Goal: Task Accomplishment & Management: Complete application form

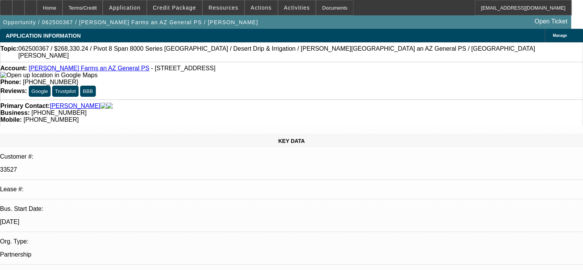
select select "0"
select select "0.1"
select select "4"
select select "0"
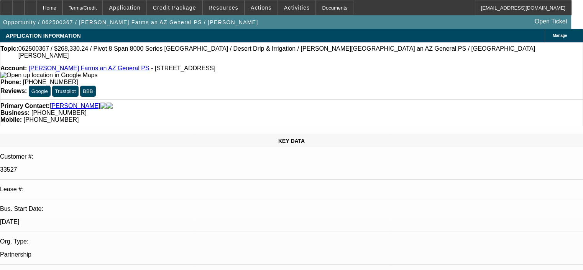
select select "0"
select select "0.1"
select select "4"
select select "0"
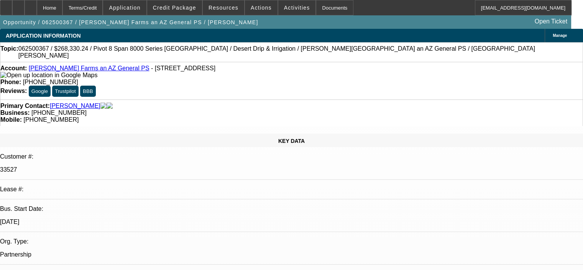
select select "0.1"
select select "4"
select select "0"
select select "0.1"
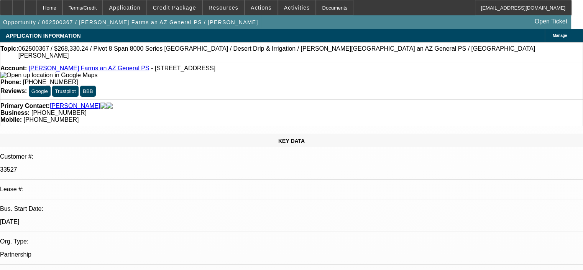
select select "4"
click at [196, 9] on span "Credit Package" at bounding box center [174, 8] width 43 height 6
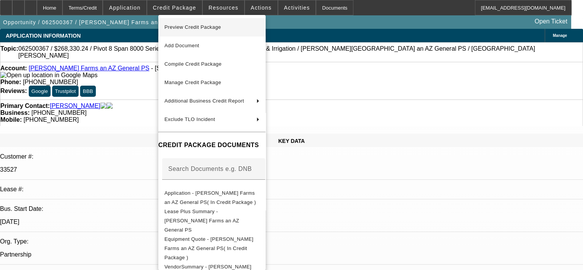
click at [224, 31] on span "Preview Credit Package" at bounding box center [212, 27] width 95 height 9
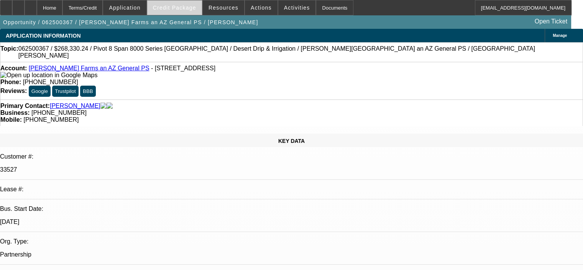
click at [188, 9] on span "Credit Package" at bounding box center [174, 8] width 43 height 6
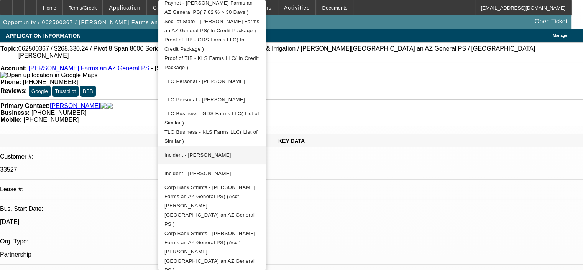
scroll to position [38, 0]
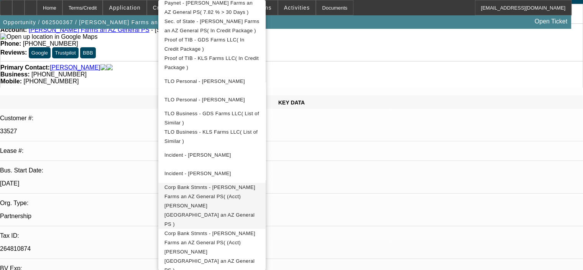
click at [255, 184] on span "Corp Bank Stmnts - Shelton Farms an AZ General PS( (Acct) Shelton Farms an AZ G…" at bounding box center [210, 205] width 91 height 43
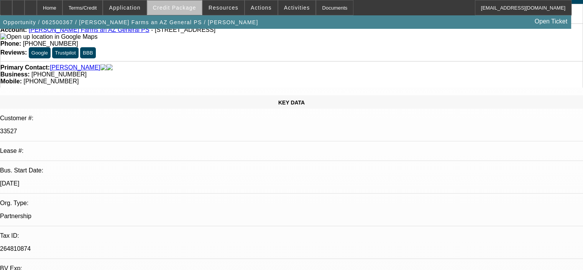
click at [189, 12] on span at bounding box center [174, 7] width 55 height 18
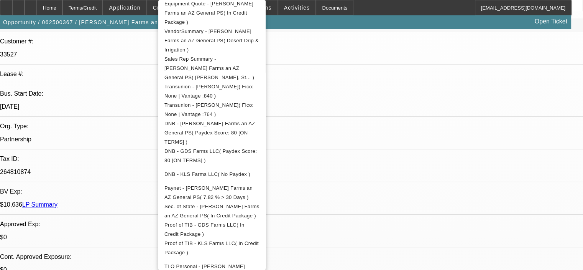
scroll to position [137, 0]
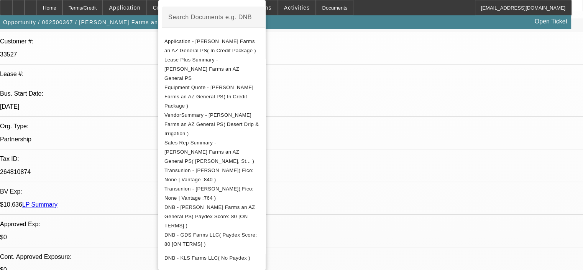
drag, startPoint x: 475, startPoint y: 243, endPoint x: 358, endPoint y: 155, distance: 146.5
click at [474, 243] on div at bounding box center [291, 135] width 583 height 270
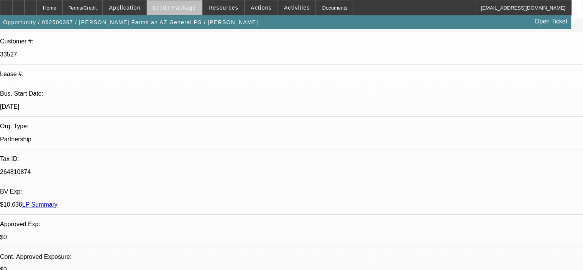
click at [190, 9] on span "Credit Package" at bounding box center [174, 8] width 43 height 6
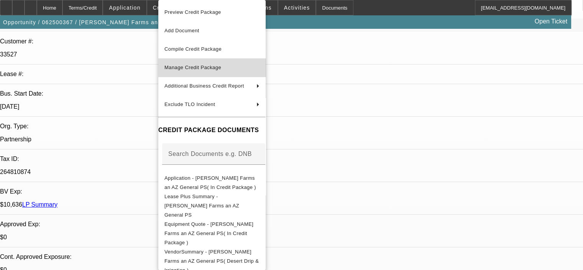
click at [204, 66] on span "Manage Credit Package" at bounding box center [193, 67] width 57 height 6
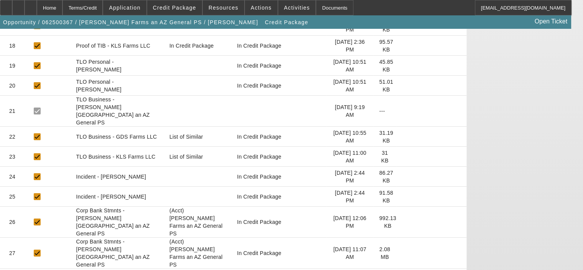
scroll to position [509, 0]
click at [326, 206] on mat-cell "In Credit Package" at bounding box center [279, 221] width 93 height 31
click at [403, 221] on icon at bounding box center [403, 221] width 0 height 0
click at [403, 252] on icon at bounding box center [403, 252] width 0 height 0
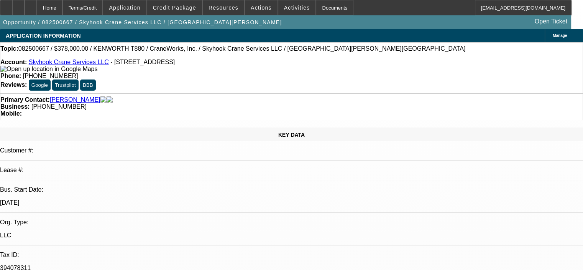
select select "0"
select select "2"
select select "0"
select select "6"
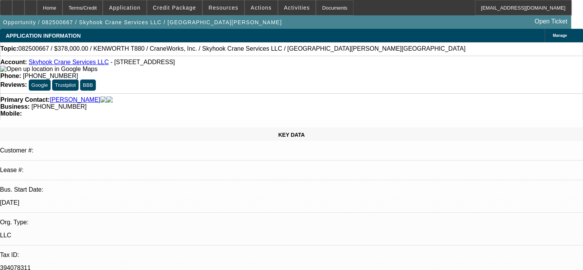
select select "0"
select select "2"
select select "0"
select select "6"
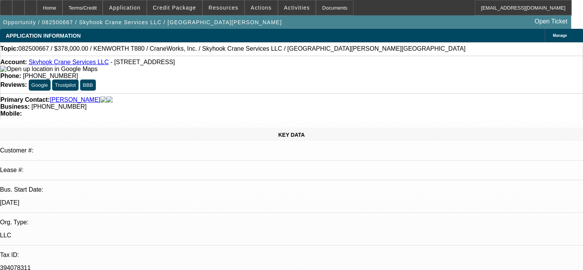
select select "0"
select select "2"
select select "0"
select select "6"
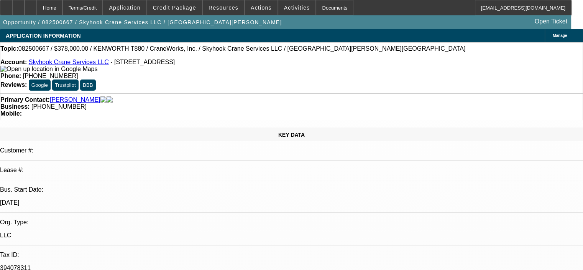
select select "0"
select select "2"
select select "0"
select select "6"
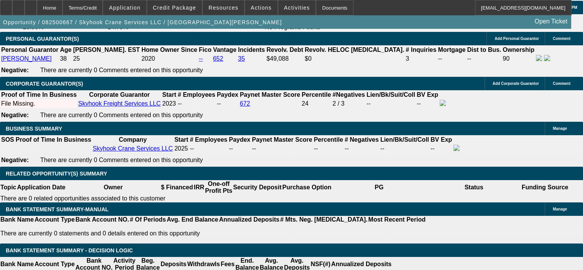
scroll to position [1112, 0]
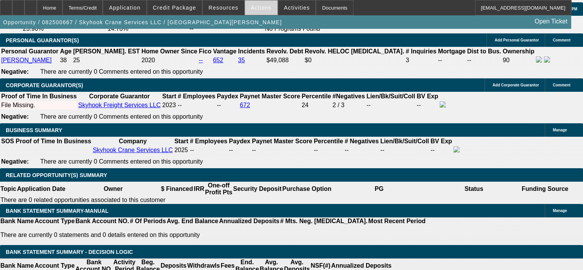
click at [259, 5] on span "Actions" at bounding box center [261, 8] width 21 height 6
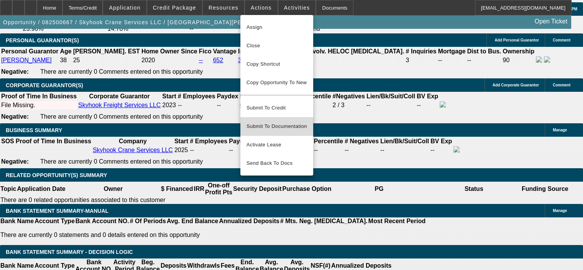
click at [271, 122] on span "Submit To Documentation" at bounding box center [277, 126] width 61 height 9
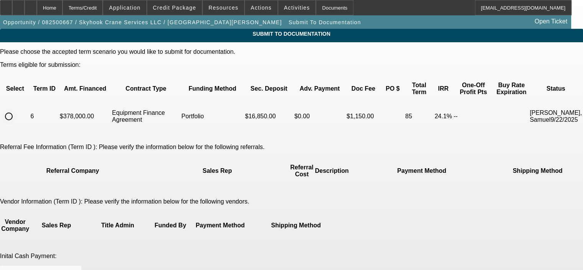
click at [16, 109] on input "radio" at bounding box center [8, 116] width 15 height 15
radio input "true"
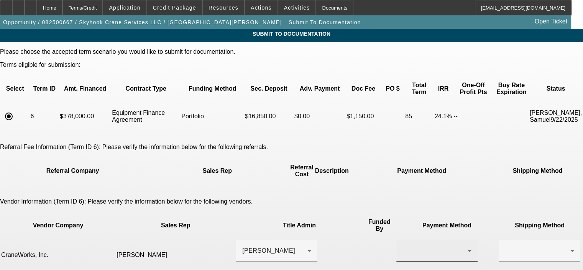
click at [403, 240] on div at bounding box center [437, 250] width 69 height 21
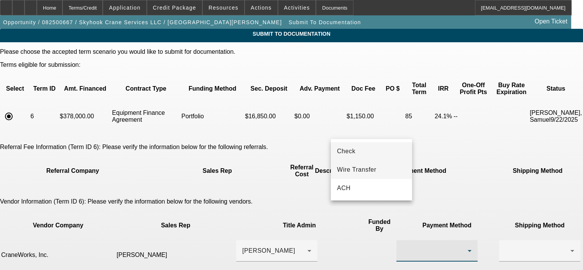
click at [378, 170] on mat-option "Wire Transfer" at bounding box center [371, 169] width 81 height 18
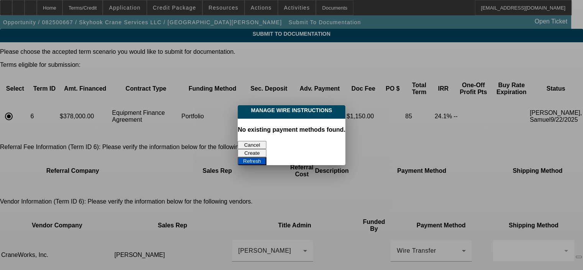
click at [267, 149] on button "Create" at bounding box center [252, 153] width 29 height 8
click at [267, 157] on button "Refresh" at bounding box center [252, 161] width 29 height 8
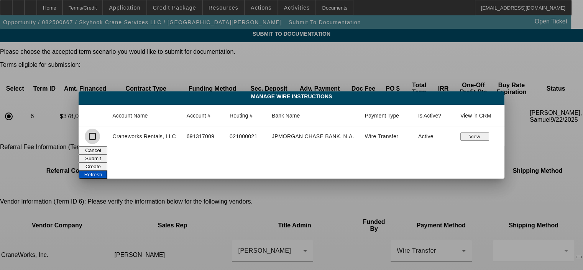
click at [91, 136] on input "checkbox" at bounding box center [92, 135] width 15 height 15
checkbox input "true"
click at [107, 155] on button "Submit" at bounding box center [93, 158] width 29 height 8
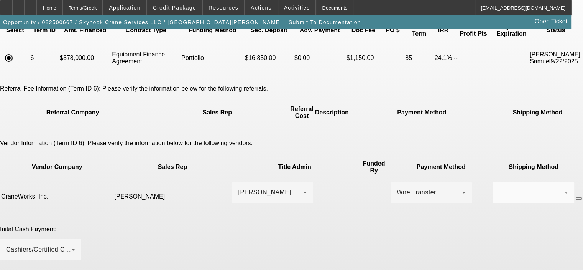
scroll to position [77, 0]
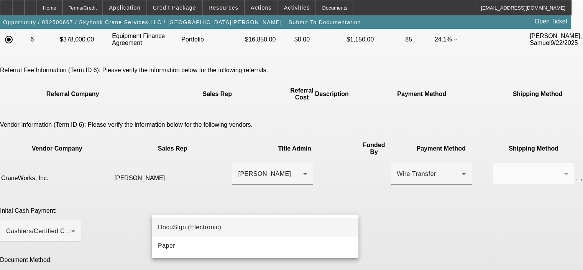
click at [270, 224] on mat-option "DocuSign (Electronic)" at bounding box center [255, 227] width 207 height 18
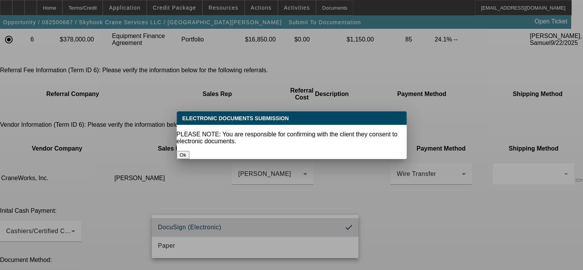
scroll to position [0, 0]
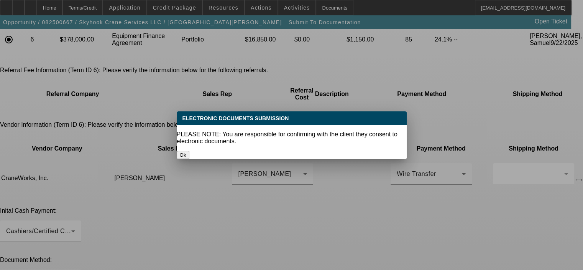
click at [189, 151] on button "Ok" at bounding box center [183, 155] width 13 height 8
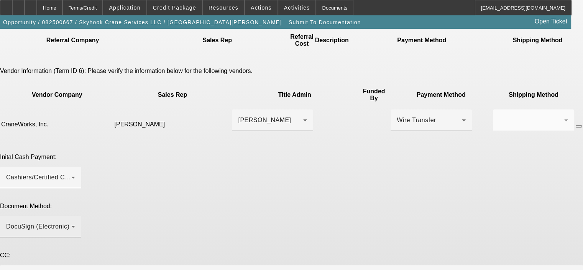
scroll to position [135, 0]
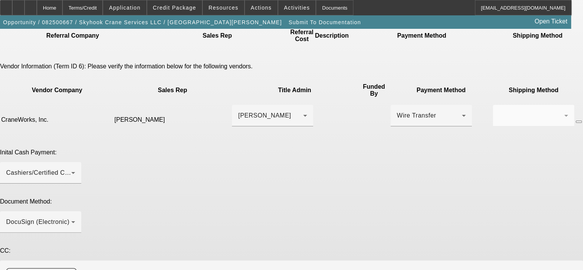
drag, startPoint x: 497, startPoint y: 222, endPoint x: 494, endPoint y: 244, distance: 22.1
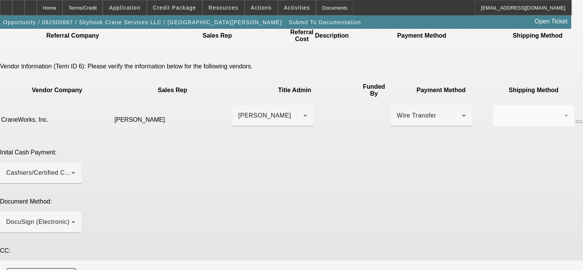
type textarea "Please order the GPS installation now and send the DocuSign and ePOAs to George…"
click at [464, 198] on div "Document Method: DocuSign (Electronic)" at bounding box center [291, 219] width 583 height 43
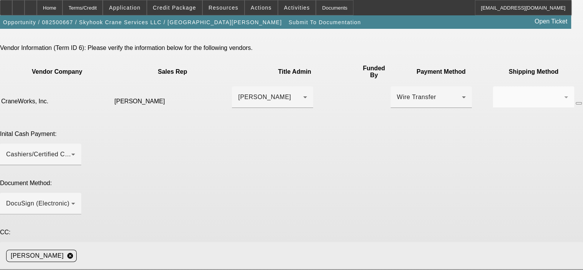
scroll to position [156, 0]
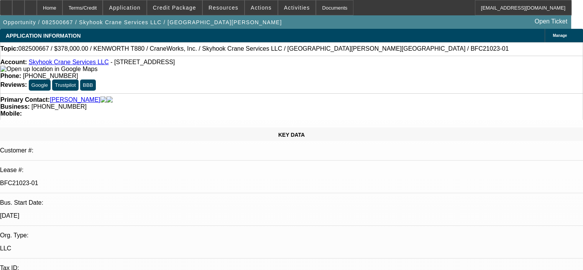
select select "0"
select select "2"
select select "0"
select select "6"
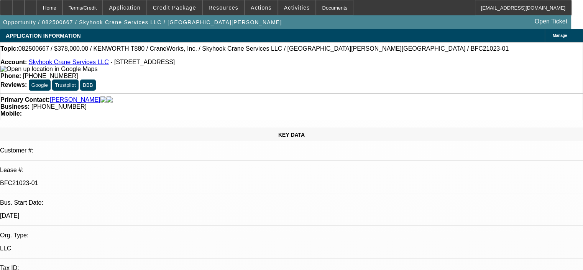
select select "0"
select select "2"
select select "0"
select select "6"
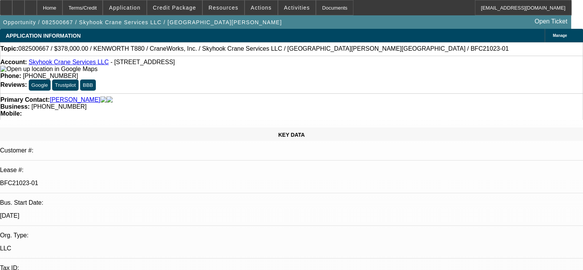
select select "0"
select select "2"
select select "0"
select select "6"
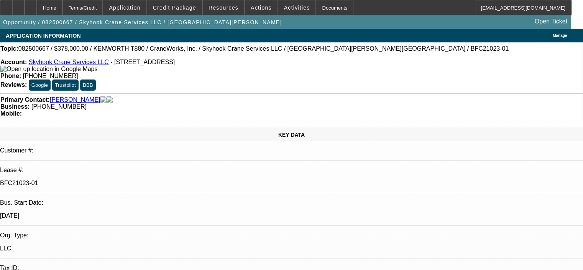
select select "0"
select select "2"
select select "0"
select select "6"
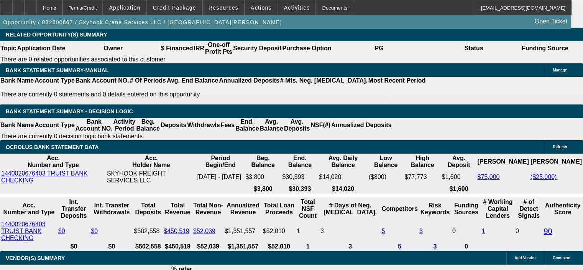
scroll to position [1304, 0]
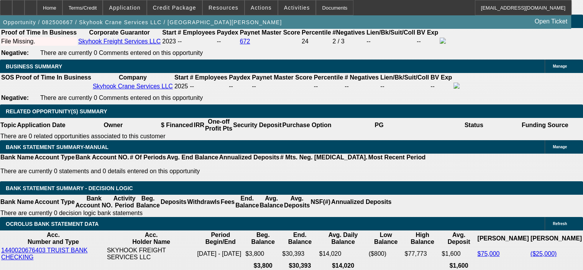
scroll to position [1112, 0]
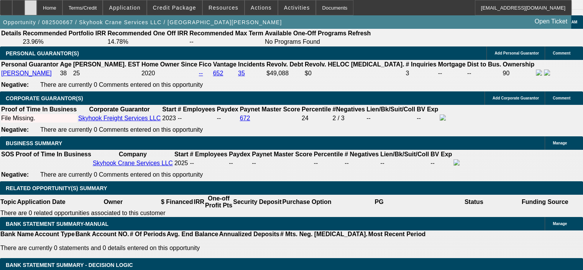
click at [37, 11] on div at bounding box center [31, 7] width 12 height 15
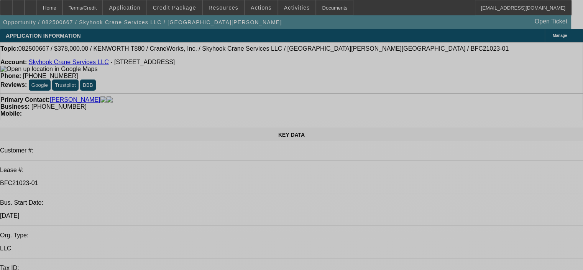
select select "0"
select select "2"
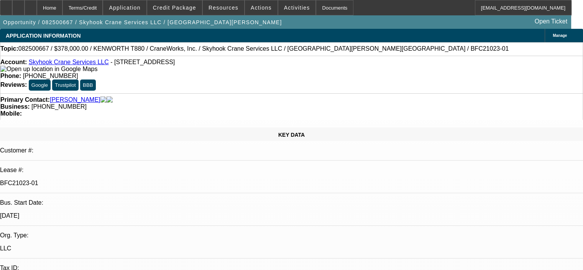
select select "2"
select select "0"
select select "6"
select select "0"
select select "2"
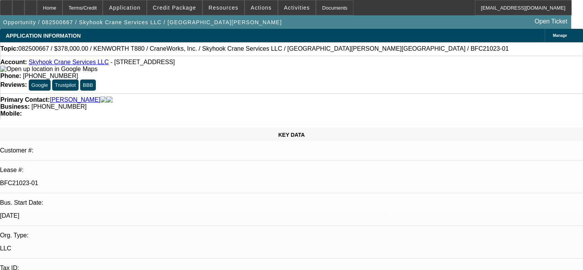
select select "2"
select select "0"
select select "6"
select select "0"
select select "2"
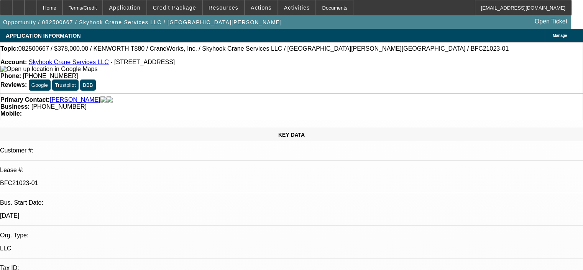
select select "2"
select select "0"
select select "6"
select select "0"
select select "2"
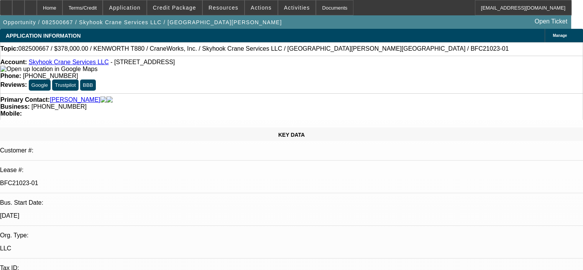
select select "2"
select select "0"
select select "6"
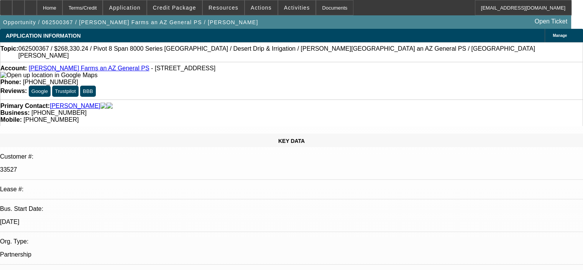
select select "0"
select select "0.1"
select select "4"
select select "0"
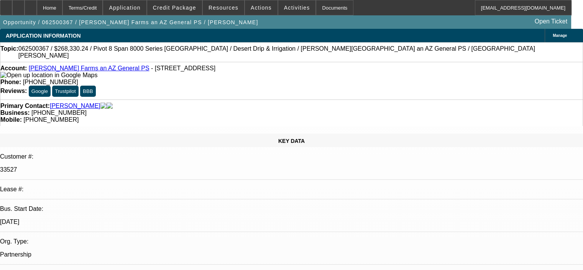
select select "0"
select select "0.1"
select select "4"
select select "0"
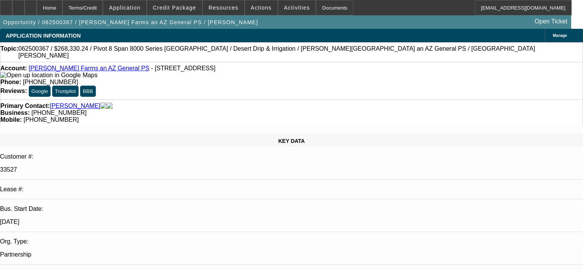
select select "0.1"
select select "4"
select select "0"
select select "0.1"
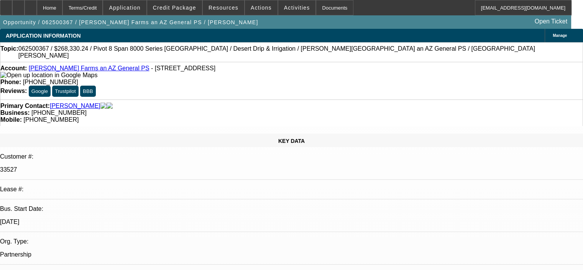
select select "4"
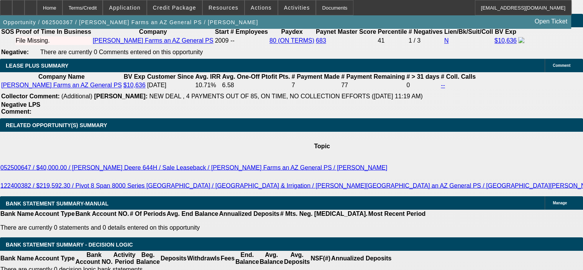
scroll to position [1358, 0]
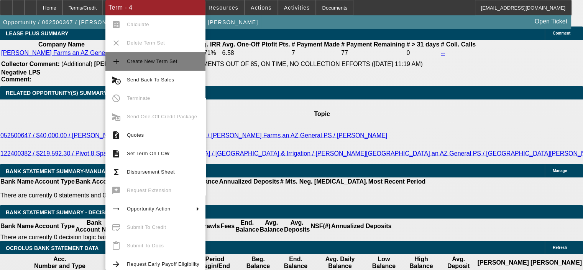
click at [149, 59] on span "Create New Term Set" at bounding box center [152, 61] width 51 height 6
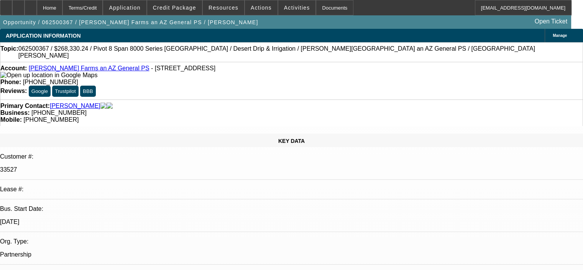
select select "0"
select select "0.1"
select select "4"
select select "0"
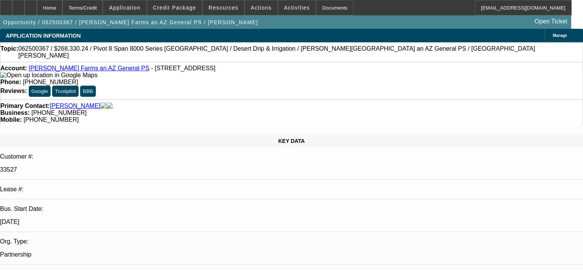
select select "0"
select select "0.1"
select select "4"
select select "0"
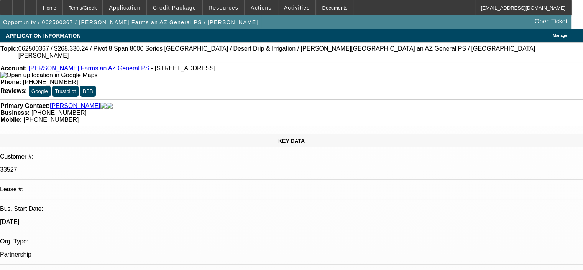
select select "0.1"
select select "4"
select select "0"
select select "0.1"
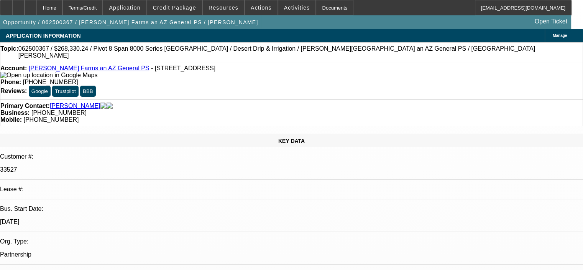
select select "4"
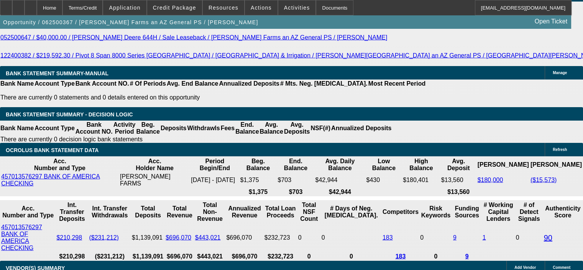
scroll to position [1458, 0]
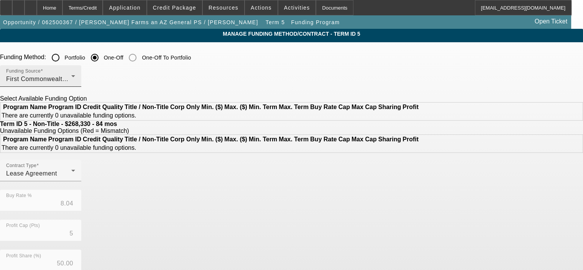
click at [75, 72] on div "Funding Source First Commonwealth Equipment Finance" at bounding box center [40, 75] width 69 height 21
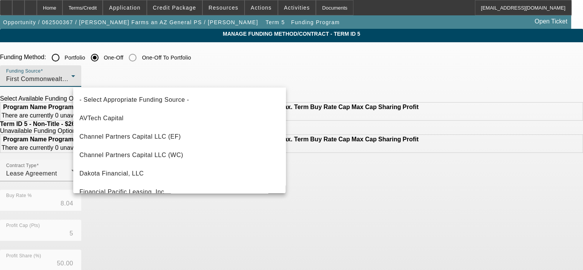
scroll to position [44, 0]
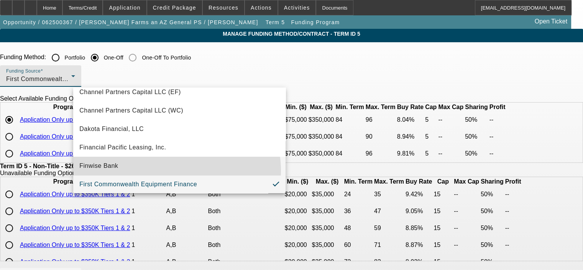
click at [175, 170] on mat-option "Finwise Bank" at bounding box center [179, 165] width 213 height 18
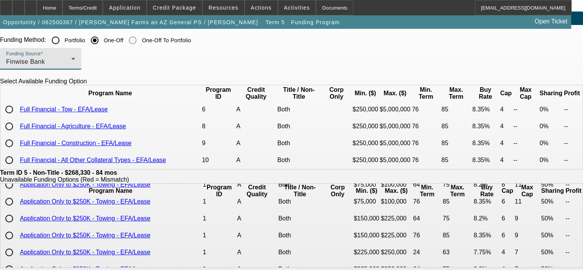
scroll to position [0, 0]
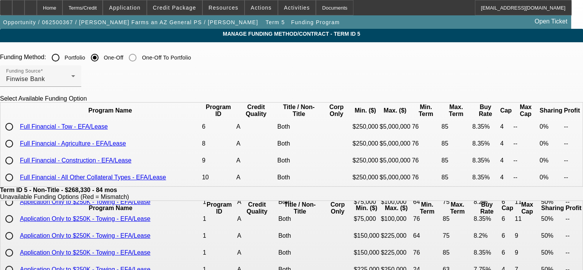
click at [330, 64] on div "Funding Method: Portfolio One-Off One-Off To Portfolio" at bounding box center [291, 57] width 583 height 15
click at [63, 7] on div "Home" at bounding box center [50, 7] width 26 height 15
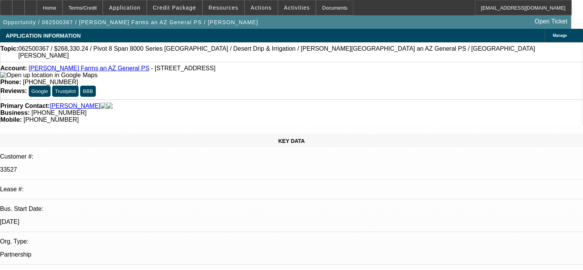
select select "0"
select select "0.1"
select select "4"
select select "0"
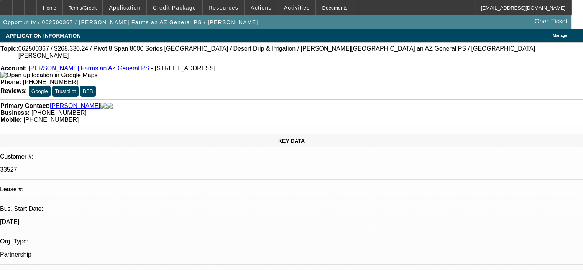
select select "0"
select select "0.1"
select select "4"
select select "0"
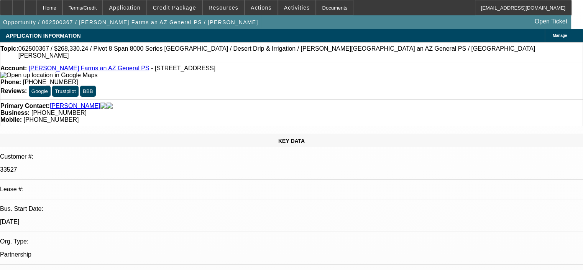
select select "0.1"
select select "4"
select select "0"
select select "0.1"
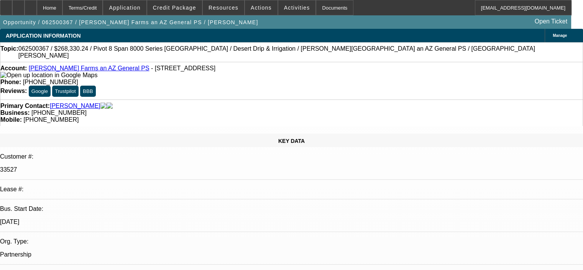
select select "4"
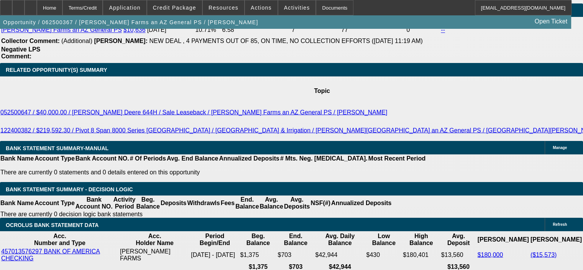
scroll to position [1419, 0]
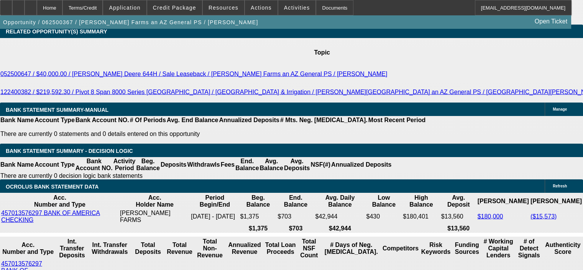
drag, startPoint x: 127, startPoint y: 156, endPoint x: 190, endPoint y: 158, distance: 63.3
type input "$18,330.24"
type input "UNKNOWN"
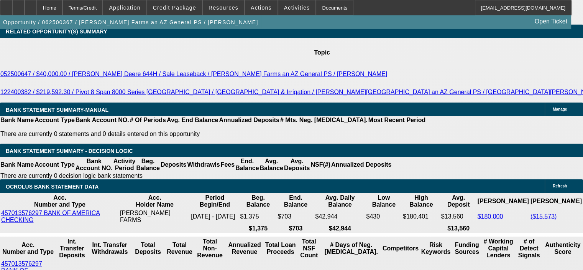
type input "$3,984.31"
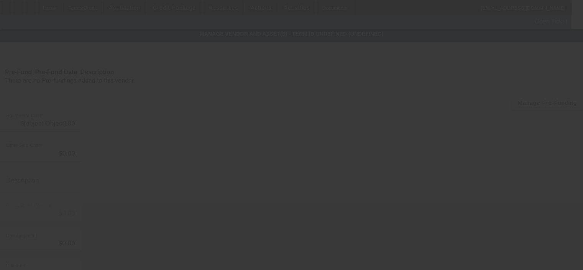
type input "$268,330.24"
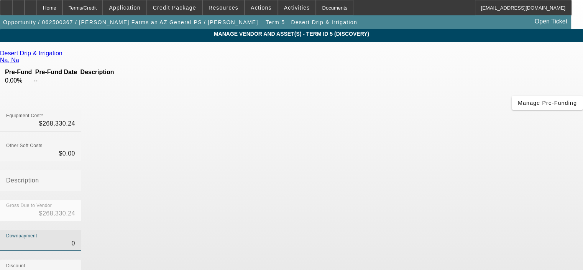
drag, startPoint x: 360, startPoint y: 151, endPoint x: 408, endPoint y: 155, distance: 48.1
click at [408, 229] on div "Downpayment 0" at bounding box center [291, 244] width 583 height 30
type input "1"
type input "$1.00"
type input "$268,329.24"
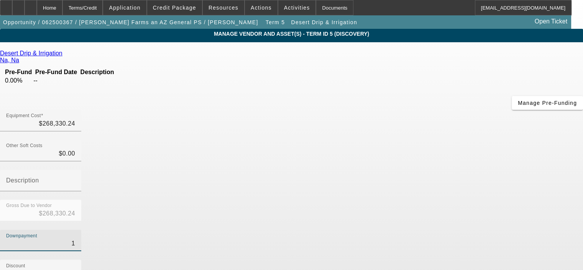
type input "18"
type input "$18.00"
type input "$268,312.24"
type input "183"
type input "$183.00"
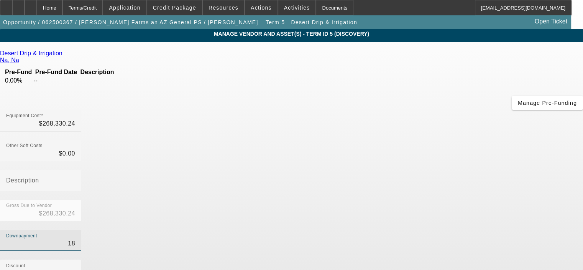
type input "$268,147.24"
type input "1833"
type input "$1,833.00"
type input "$266,497.24"
type input "18330"
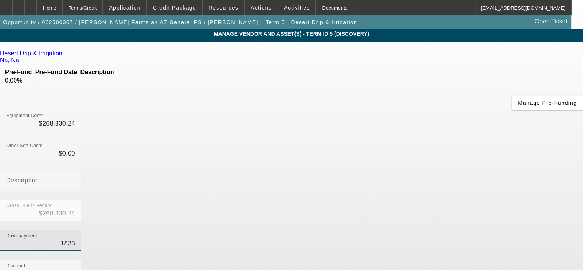
type input "$18,330.00"
type input "$250,000.24"
type input "18330.2"
type input "$18,330.20"
type input "$250,000.04"
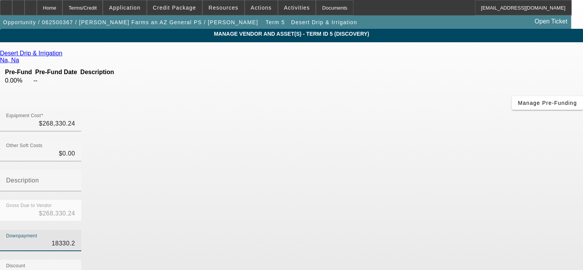
type input "18330.24"
type input "$18,330.24"
type input "$250,000.00"
type input "$18,330.24"
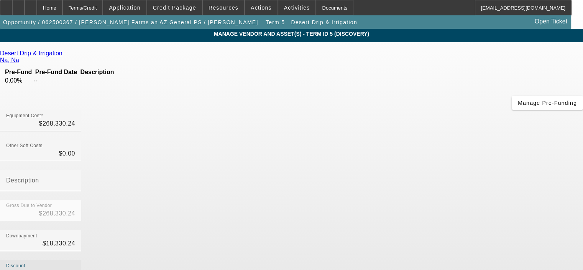
drag, startPoint x: 369, startPoint y: 187, endPoint x: 409, endPoint y: 187, distance: 39.5
click at [409, 259] on div "Discount 0" at bounding box center [291, 274] width 583 height 30
type input "1"
type input "$18,331.24"
type input "$249,999.00"
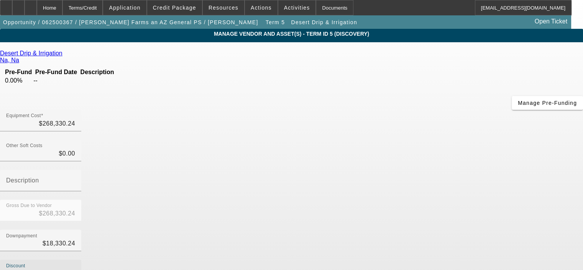
type input "18"
type input "$18,348.24"
type input "$249,982.00"
type input "183"
type input "$18,513.24"
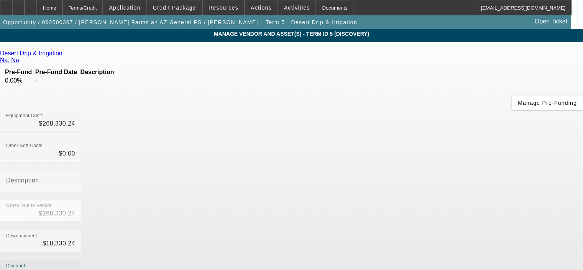
type input "$249,817.00"
type input "1833"
type input "$20,163.24"
type input "$248,167.00"
type input "18330"
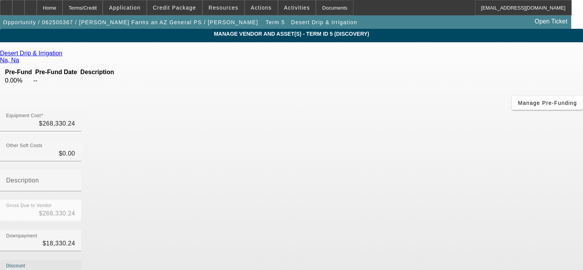
type input "$36,660.24"
type input "$231,670.00"
type input "18330.2"
type input "$36,660.44"
type input "$231,669.80"
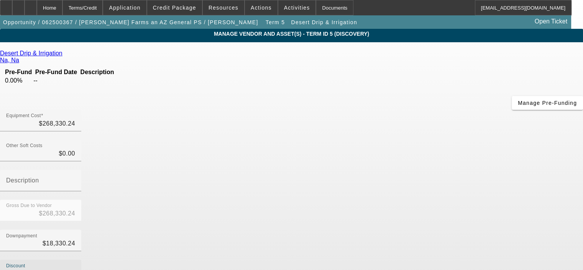
type input "18330.24"
type input "$36,660.48"
type input "$231,669.76"
type input "$18,330.24"
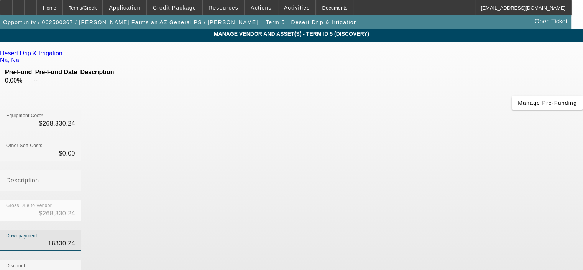
drag, startPoint x: 367, startPoint y: 156, endPoint x: 419, endPoint y: 156, distance: 52.2
click at [419, 229] on div "Downpayment 18330.24" at bounding box center [291, 244] width 583 height 30
type input "0"
type input "$18,330.24"
type input "$250,000.00"
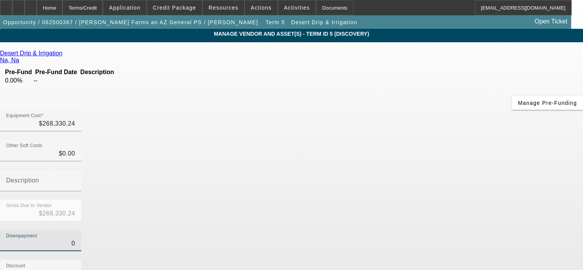
type input "$0.00"
click at [433, 259] on div "Discount $18,330.24" at bounding box center [291, 274] width 583 height 30
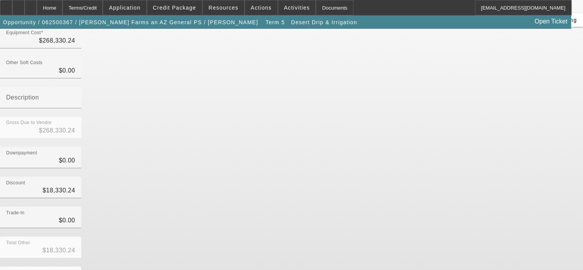
scroll to position [88, 0]
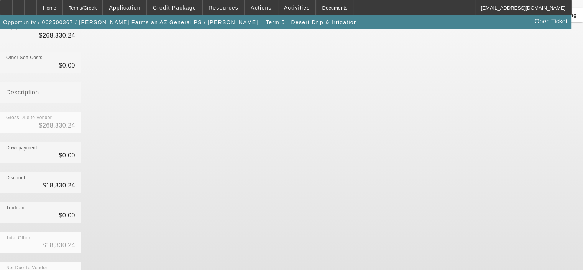
click at [457, 231] on div "Total Other $18,330.24" at bounding box center [291, 246] width 583 height 30
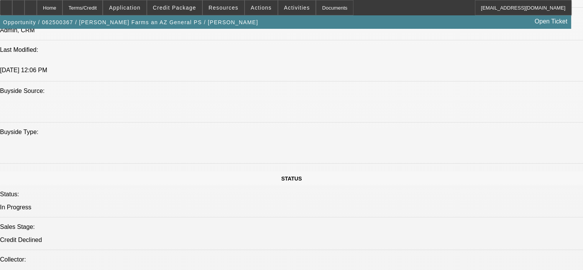
select select "0"
select select "0.1"
select select "4"
select select "0"
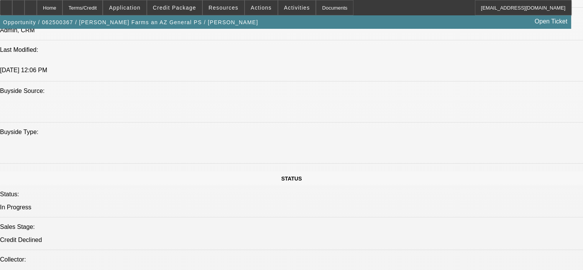
select select "0"
select select "0.1"
select select "4"
select select "0"
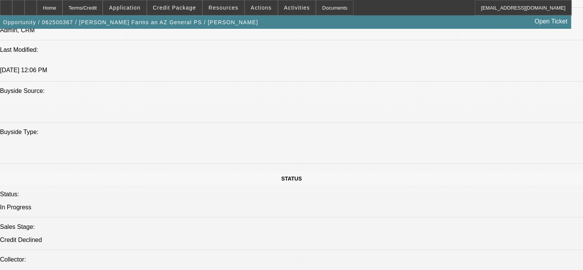
select select "0.1"
select select "4"
select select "0"
select select "0.1"
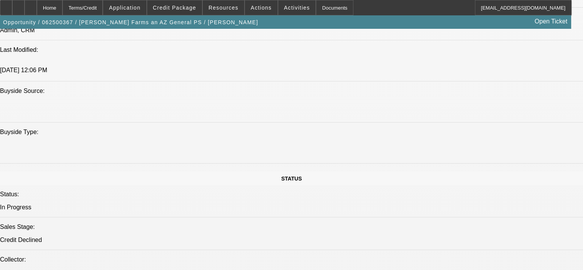
select select "4"
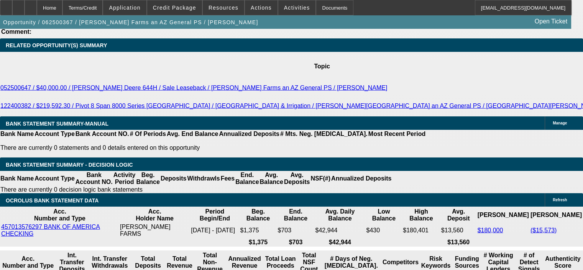
scroll to position [1419, 0]
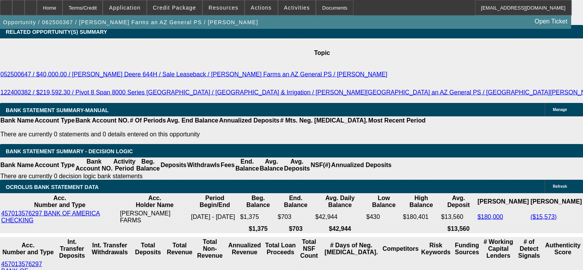
drag, startPoint x: 116, startPoint y: 159, endPoint x: 180, endPoint y: 157, distance: 64.5
type input "$0.00"
type input "UNKNOWN"
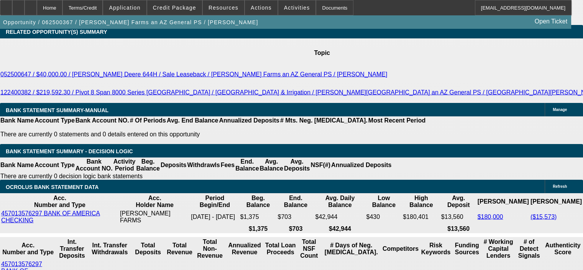
type input "$3,984.31"
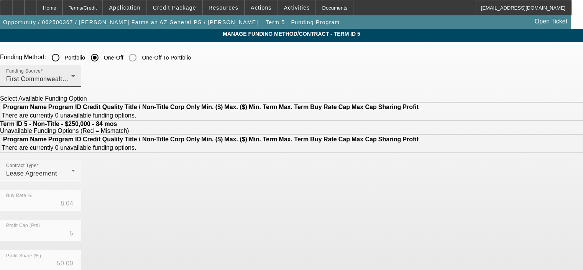
click at [71, 79] on div "First Commonwealth Equipment Finance" at bounding box center [38, 78] width 65 height 9
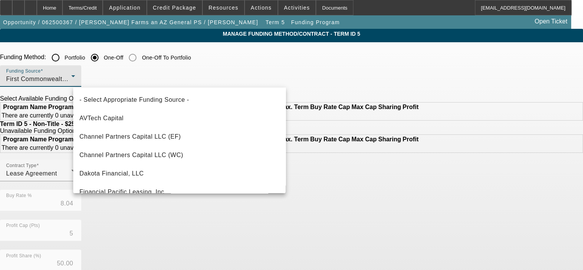
scroll to position [44, 0]
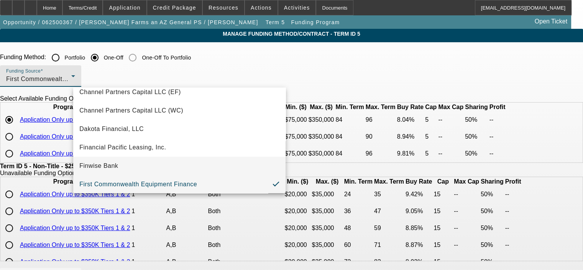
click at [169, 160] on mat-option "Finwise Bank" at bounding box center [179, 165] width 213 height 18
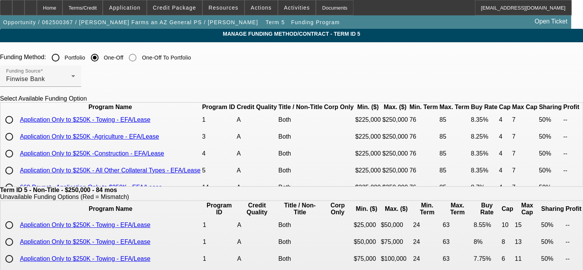
click at [17, 144] on input "radio" at bounding box center [9, 136] width 15 height 15
radio input "true"
type input "8.25"
type input "4"
type input "7"
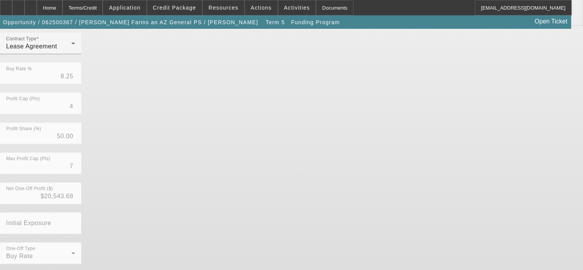
scroll to position [259, 0]
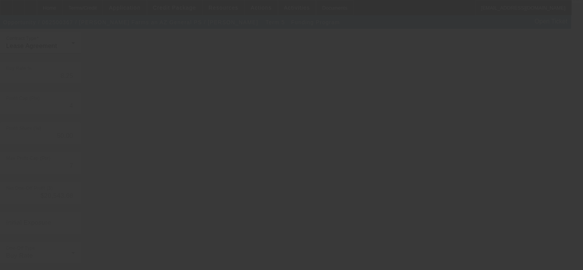
type input "8.04"
type input "5"
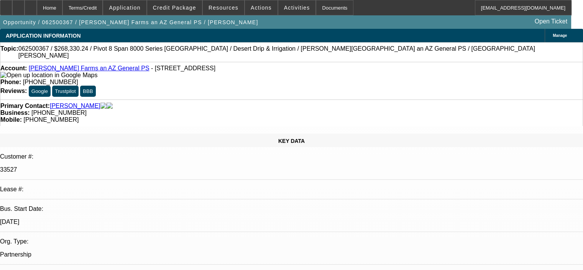
select select "0"
select select "0.1"
select select "4"
select select "0"
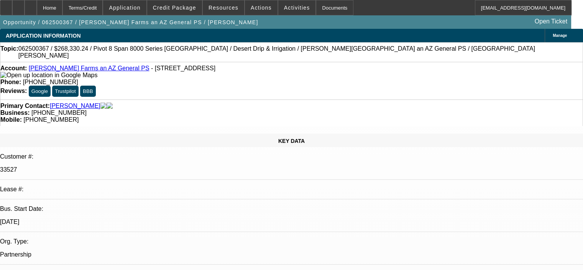
select select "0"
select select "0.1"
select select "4"
select select "0"
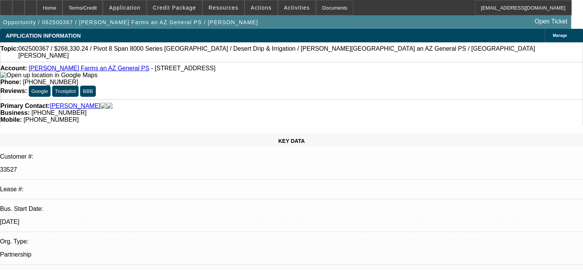
select select "0.1"
select select "4"
select select "0"
select select "0.1"
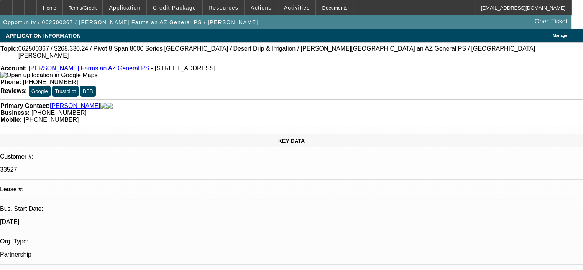
select select "4"
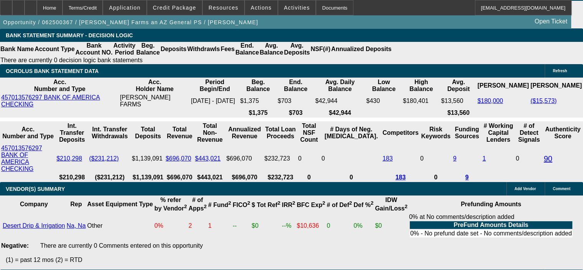
scroll to position [1496, 0]
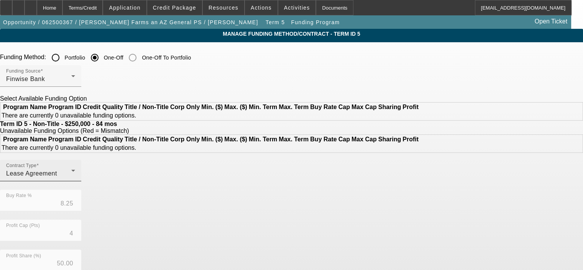
click at [75, 181] on div "Contract Type Lease Agreement" at bounding box center [40, 170] width 69 height 21
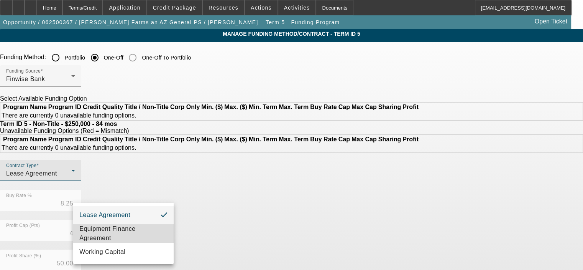
click at [137, 228] on span "Equipment Finance Agreement" at bounding box center [123, 233] width 88 height 18
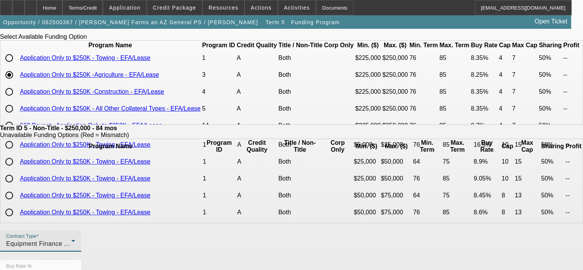
scroll to position [115, 0]
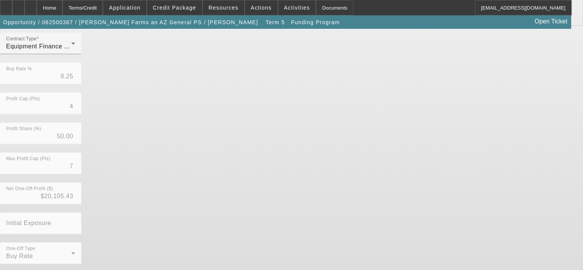
scroll to position [259, 0]
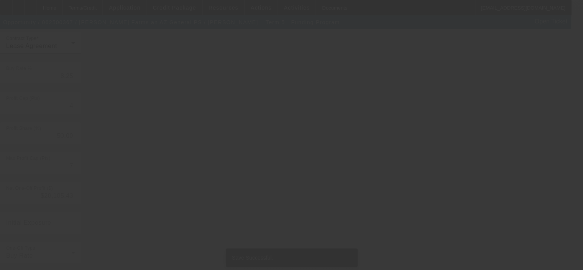
scroll to position [0, 0]
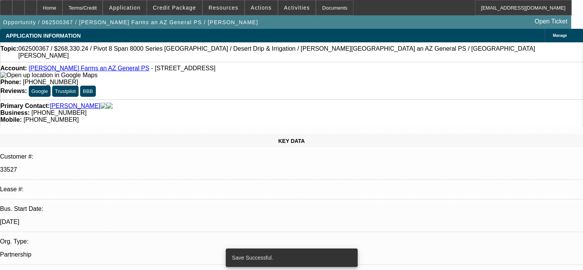
select select "0"
select select "6"
select select "0"
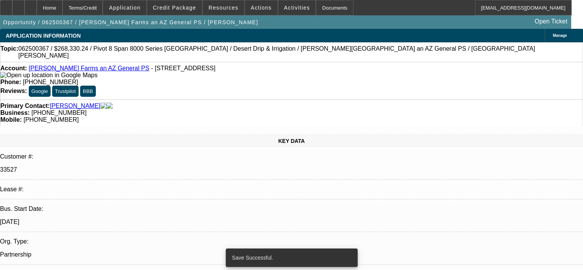
select select "0"
select select "0.1"
select select "4"
select select "0"
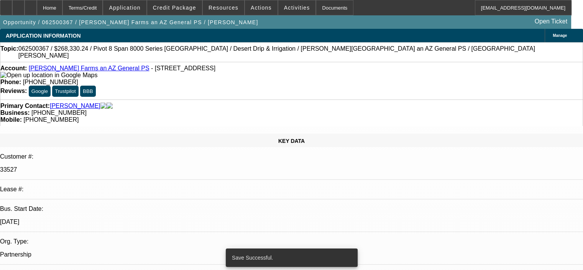
select select "0.1"
select select "4"
select select "0"
select select "0.1"
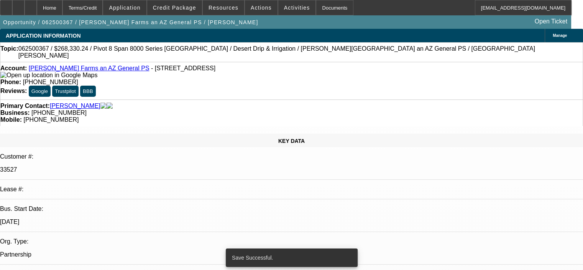
select select "4"
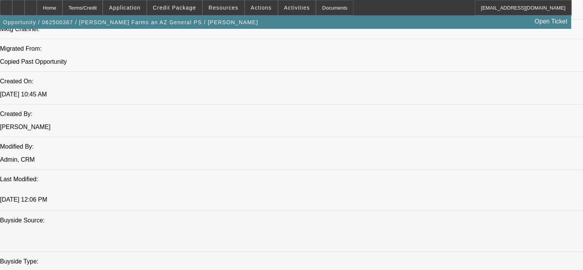
scroll to position [606, 0]
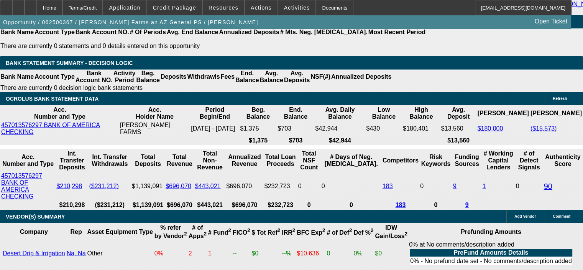
scroll to position [1488, 0]
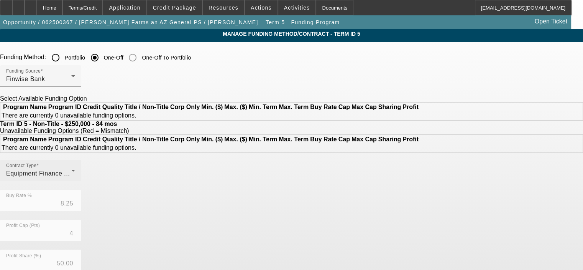
click at [75, 181] on div "Contract Type Equipment Finance Agreement" at bounding box center [40, 170] width 69 height 21
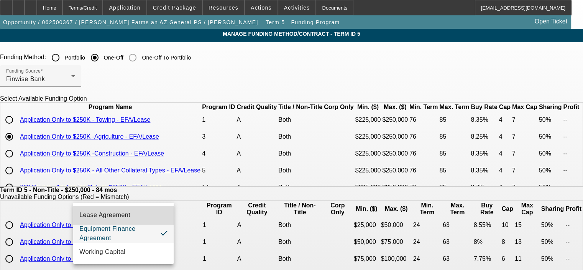
click at [141, 218] on mat-option "Lease Agreement" at bounding box center [123, 215] width 100 height 18
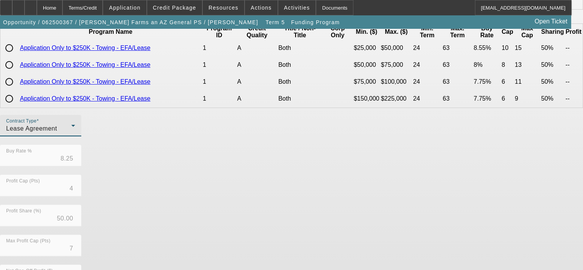
scroll to position [62, 0]
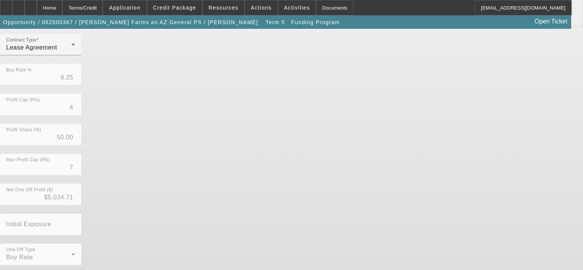
scroll to position [259, 0]
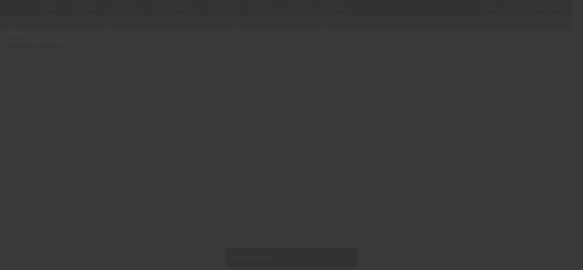
scroll to position [0, 0]
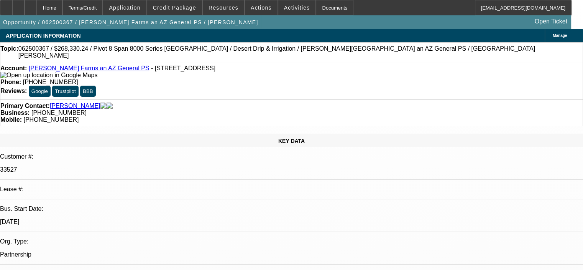
select select "0"
select select "6"
select select "0"
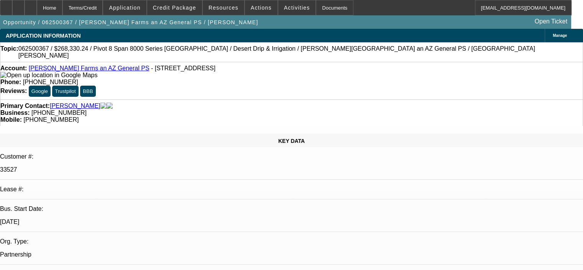
select select "0"
select select "0.1"
select select "4"
select select "0"
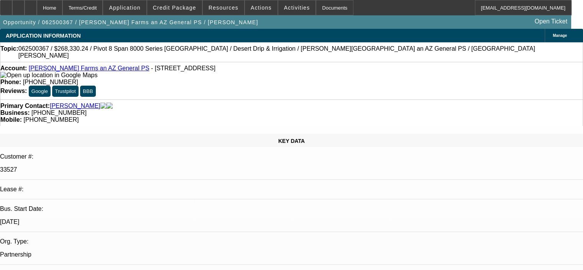
select select "0.1"
select select "4"
select select "0"
select select "0.1"
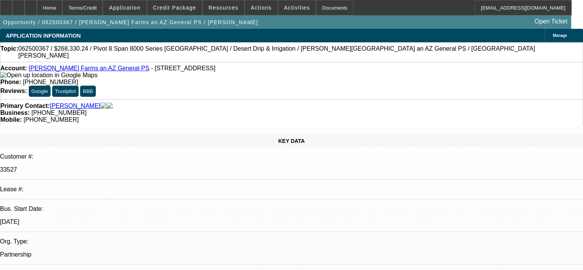
select select "4"
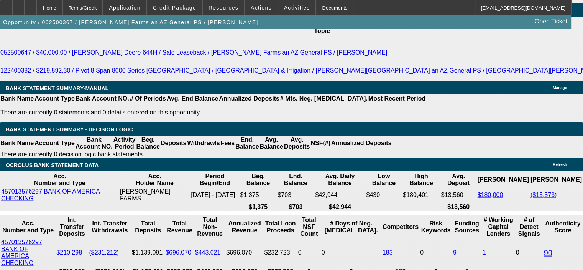
scroll to position [1458, 0]
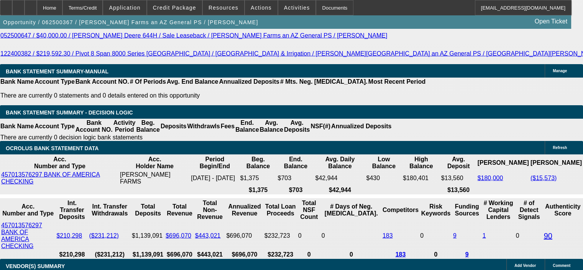
select select "2"
type input "$7,968.62"
type input "UNKNOWN"
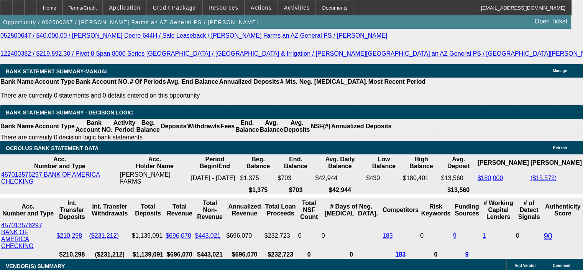
select select "2"
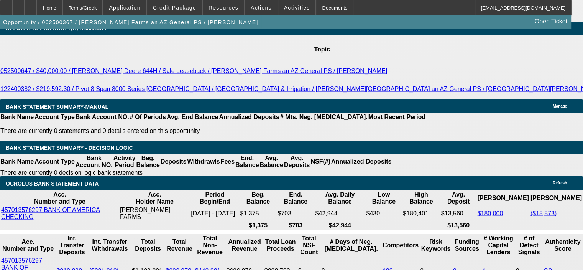
scroll to position [1381, 0]
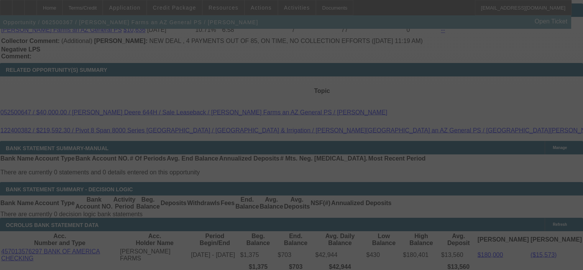
select select "0"
select select "2"
select select "0"
select select "6"
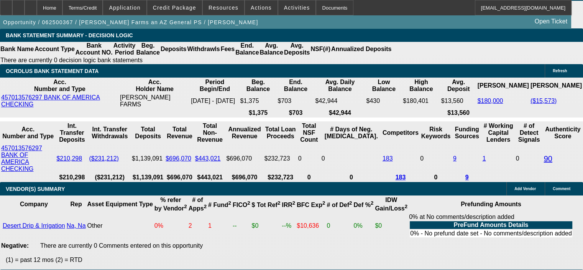
scroll to position [1496, 0]
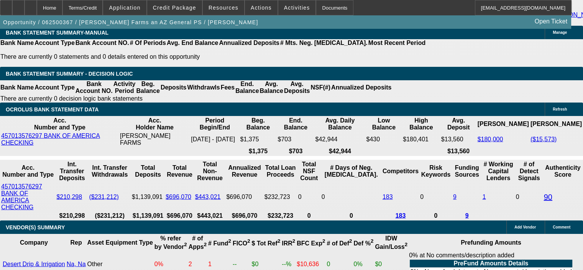
select select "0.1"
type input "$26,833.02"
type input "UNKNOWN"
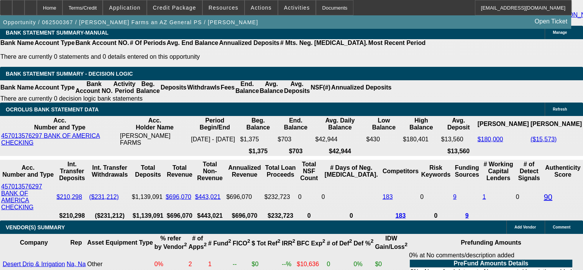
select select "4"
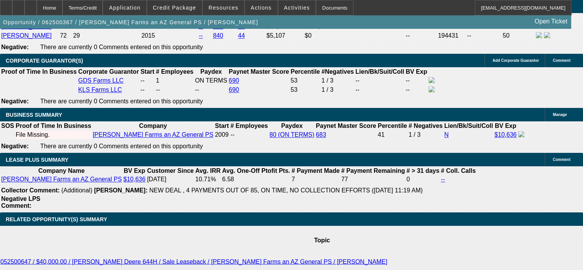
scroll to position [1227, 0]
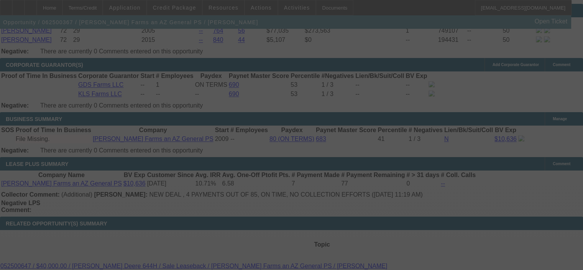
select select "0"
select select "2"
select select "0.1"
select select "4"
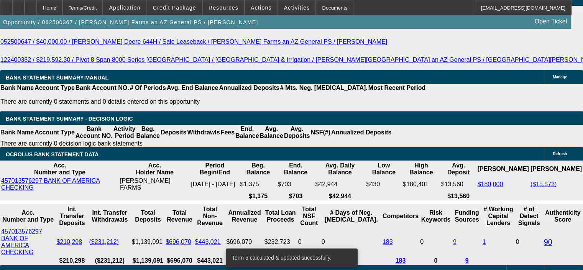
scroll to position [1496, 0]
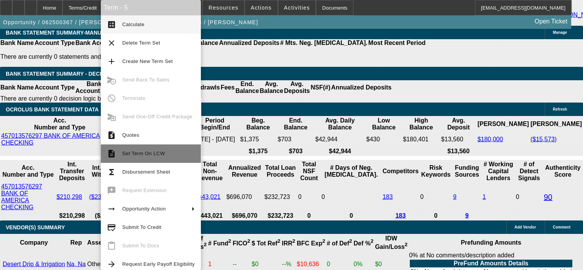
click at [134, 155] on span "Set Term On LCW" at bounding box center [143, 153] width 43 height 6
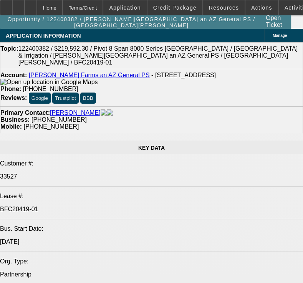
select select "0"
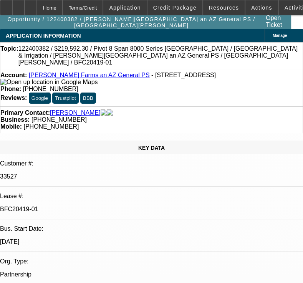
select select "2"
select select "0.1"
select select "0"
select select "2"
select select "0.1"
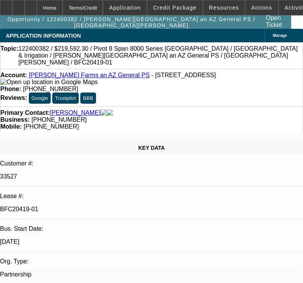
select select "0"
select select "2"
select select "0.1"
select select "0"
select select "2"
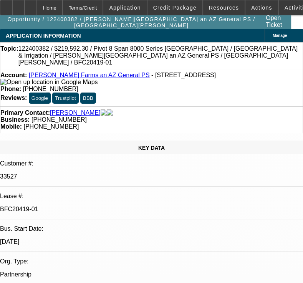
select select "0.1"
select select "1"
select select "2"
select select "4"
select select "1"
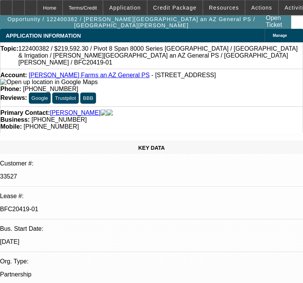
select select "2"
select select "4"
select select "1"
select select "2"
select select "4"
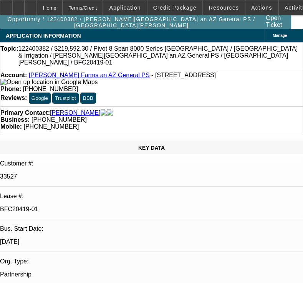
select select "1"
select select "2"
select select "4"
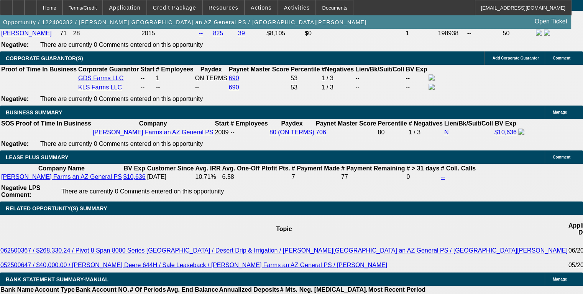
scroll to position [1227, 0]
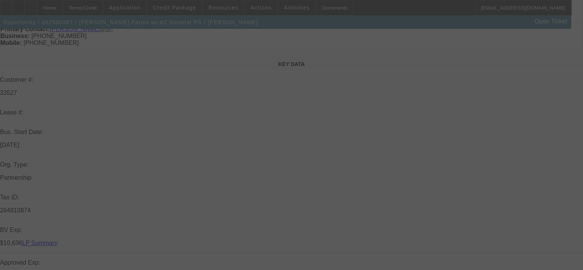
scroll to position [230, 0]
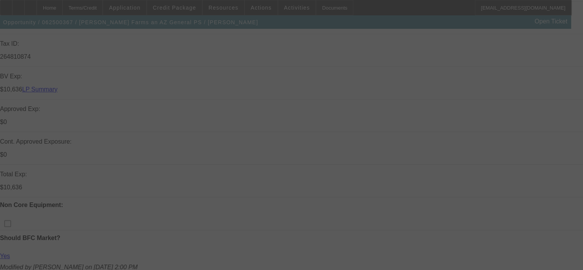
select select "0"
select select "2"
select select "0.1"
select select "4"
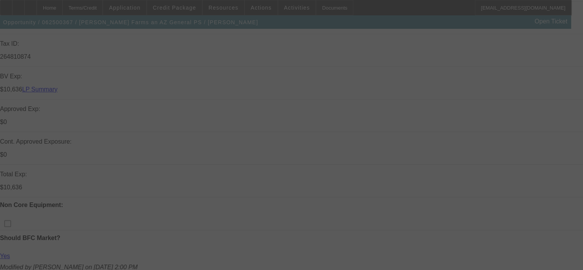
select select "0"
select select "0.1"
select select "4"
select select "0"
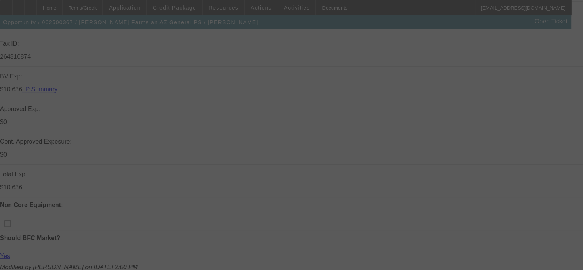
select select "0"
select select "0.1"
select select "4"
select select "0"
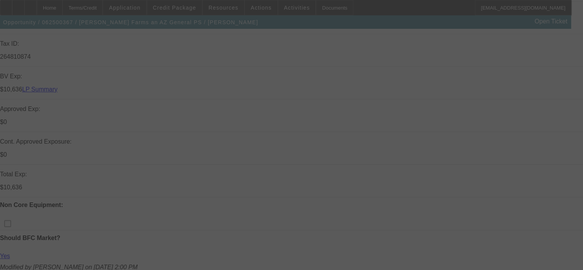
select select "0.1"
select select "4"
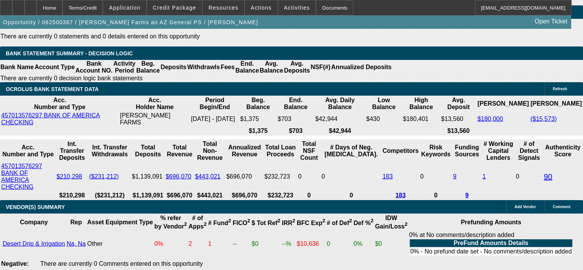
scroll to position [1534, 0]
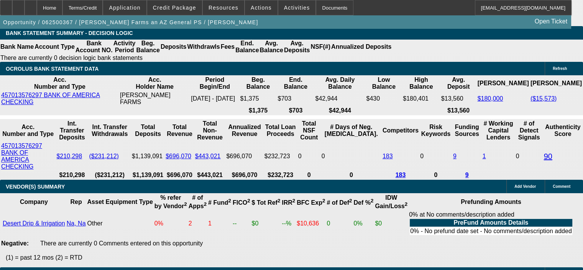
scroll to position [1611, 0]
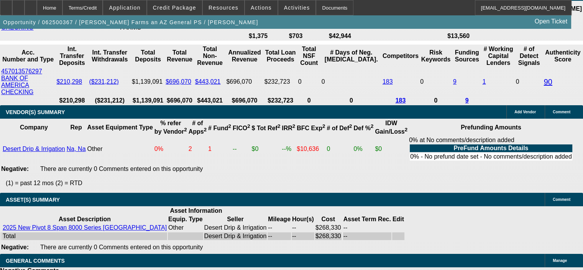
select select "1"
type input "UNKNOWN"
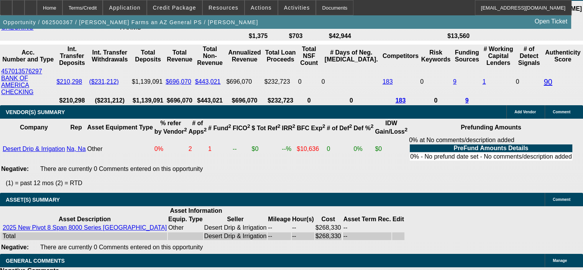
select select "0"
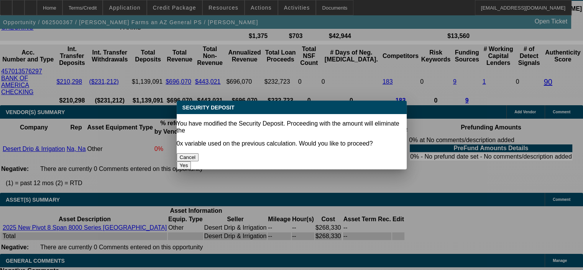
scroll to position [0, 0]
click at [191, 161] on button "Yes" at bounding box center [184, 165] width 15 height 8
type input "$0.00"
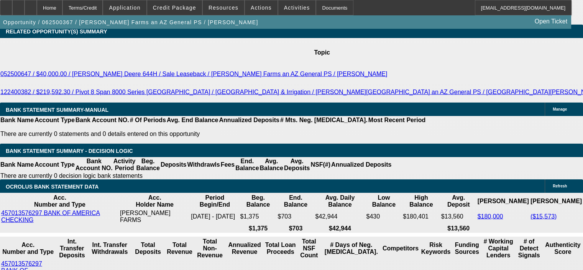
scroll to position [1304, 0]
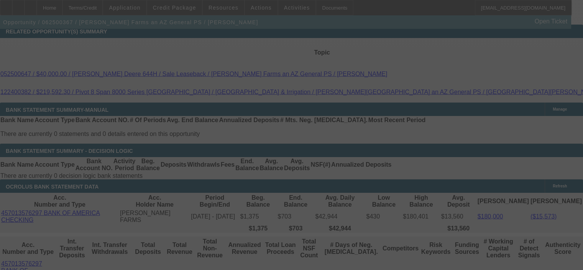
select select "0"
select select "0.1"
select select "4"
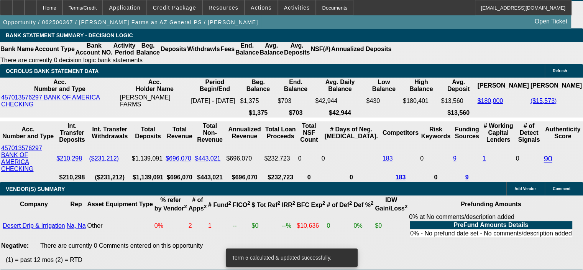
scroll to position [1573, 0]
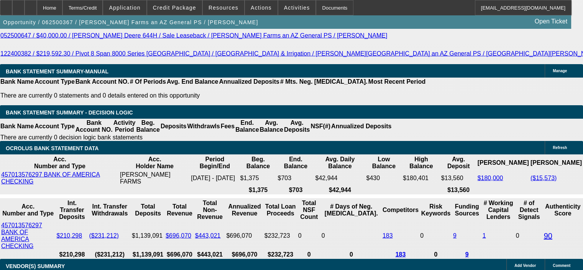
scroll to position [1496, 0]
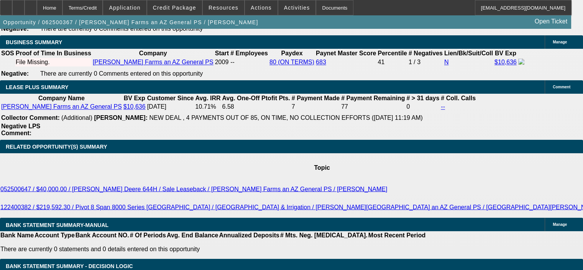
scroll to position [1343, 0]
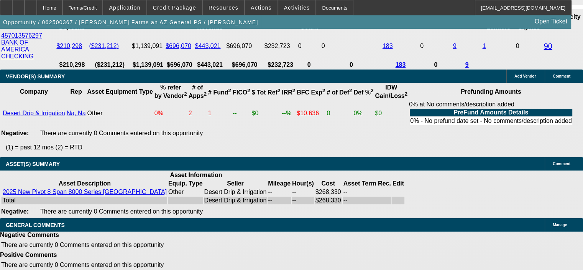
scroll to position [1649, 0]
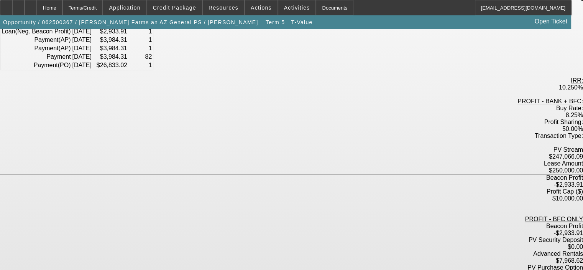
scroll to position [37, 0]
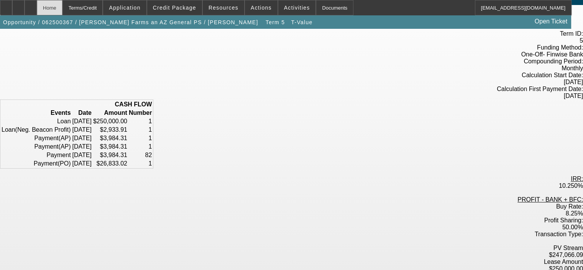
click at [63, 12] on div "Home" at bounding box center [50, 7] width 26 height 15
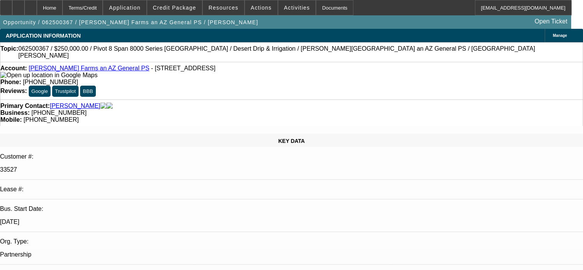
select select "0"
select select "0.1"
select select "4"
select select "0"
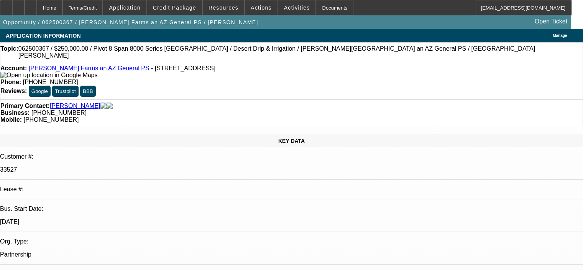
select select "0"
select select "0.1"
select select "4"
select select "0"
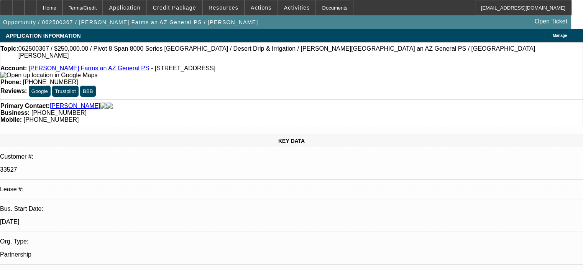
select select "0.1"
select select "4"
select select "0"
select select "0.1"
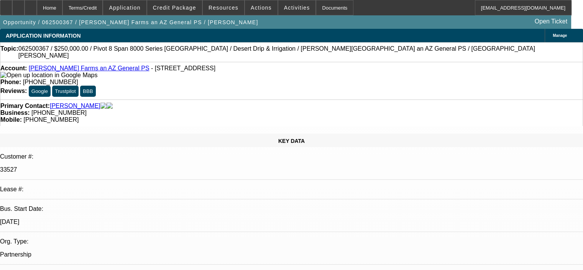
select select "4"
click at [172, 9] on span "Credit Package" at bounding box center [174, 8] width 43 height 6
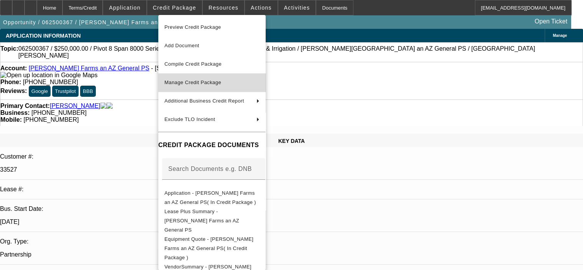
click at [206, 84] on span "Manage Credit Package" at bounding box center [193, 82] width 57 height 6
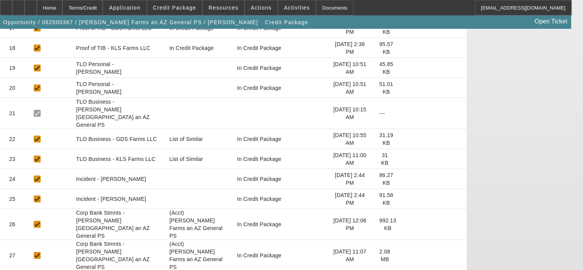
scroll to position [509, 0]
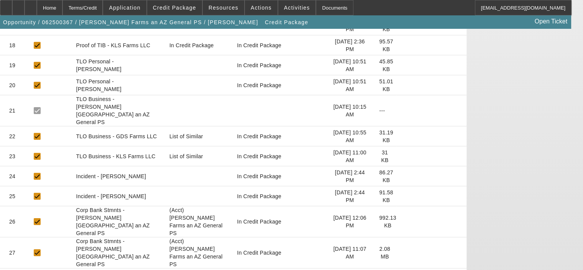
click at [403, 221] on icon at bounding box center [403, 221] width 0 height 0
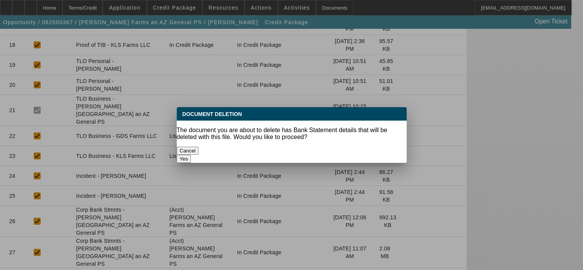
scroll to position [0, 0]
click at [191, 155] on button "Yes" at bounding box center [184, 159] width 15 height 8
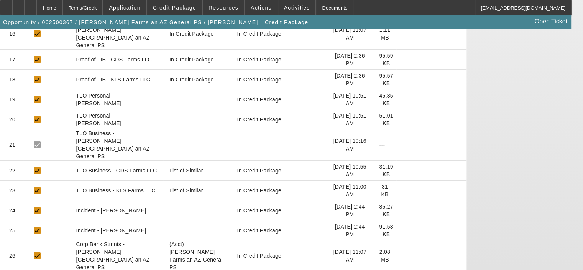
scroll to position [489, 0]
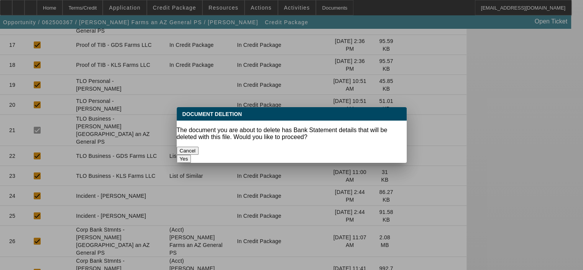
click at [191, 155] on button "Yes" at bounding box center [184, 159] width 15 height 8
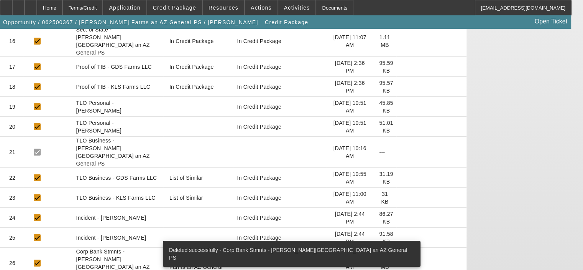
scroll to position [469, 0]
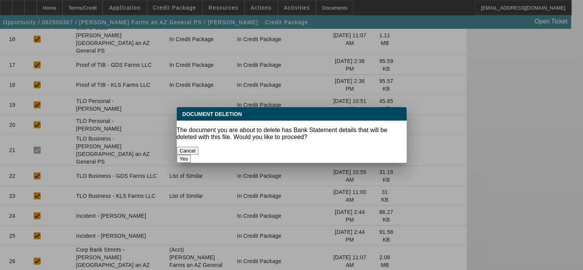
click at [191, 155] on button "Yes" at bounding box center [184, 159] width 15 height 8
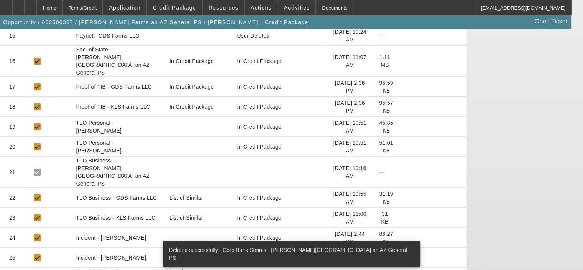
scroll to position [450, 0]
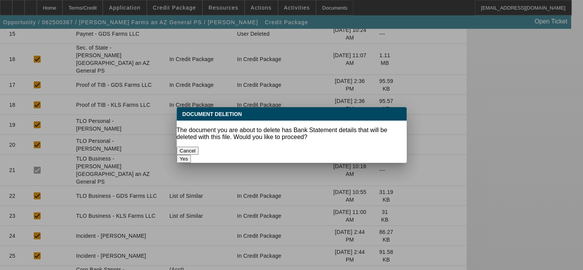
scroll to position [0, 0]
click at [191, 155] on button "Yes" at bounding box center [184, 159] width 15 height 8
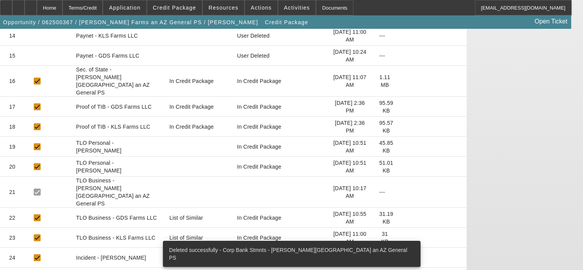
scroll to position [430, 0]
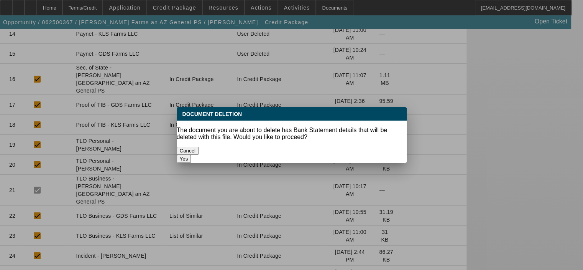
scroll to position [0, 0]
click at [191, 155] on button "Yes" at bounding box center [184, 159] width 15 height 8
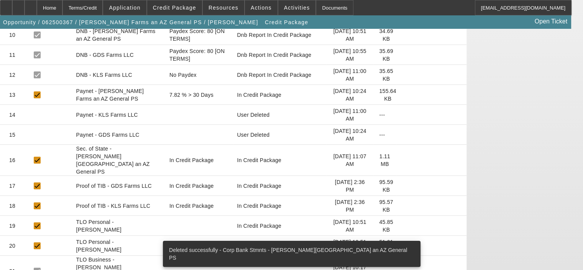
scroll to position [410, 0]
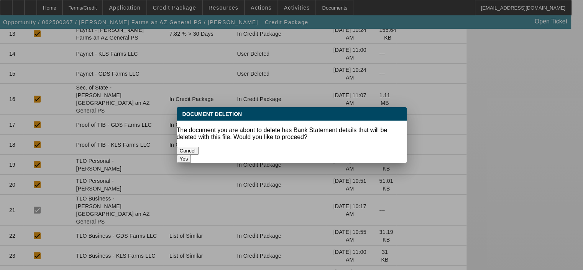
scroll to position [0, 0]
click at [191, 155] on button "Yes" at bounding box center [184, 159] width 15 height 8
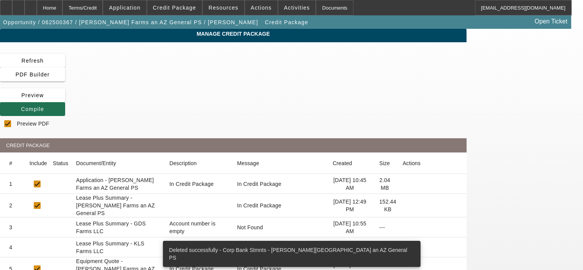
click at [44, 106] on span "Compile" at bounding box center [32, 109] width 23 height 6
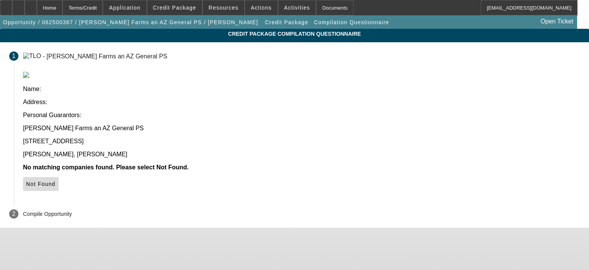
click at [56, 181] on span "Not Found" at bounding box center [41, 184] width 30 height 6
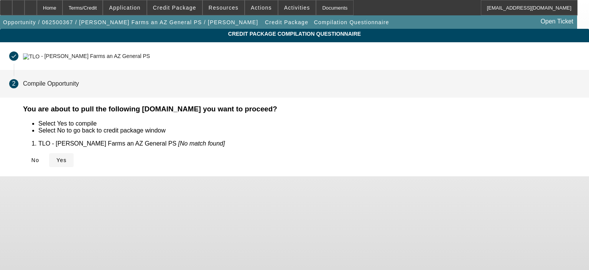
click at [67, 158] on span "Yes" at bounding box center [61, 160] width 10 height 6
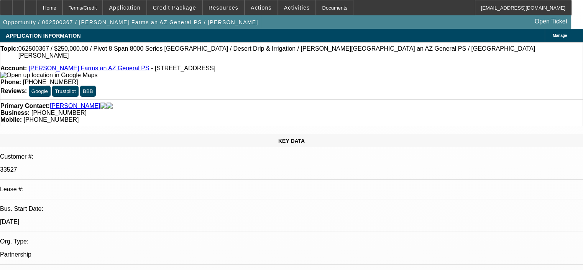
select select "0"
select select "0.1"
select select "4"
select select "0"
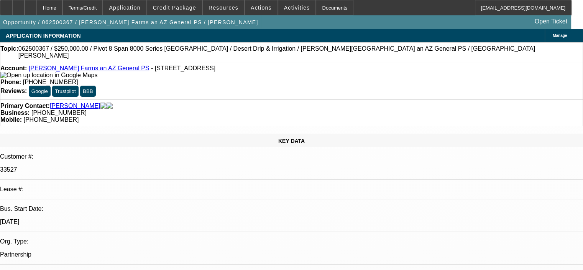
select select "0"
select select "0.1"
select select "4"
select select "0"
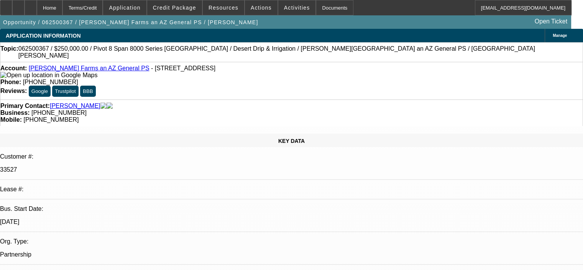
select select "0.1"
select select "4"
select select "0"
select select "0.1"
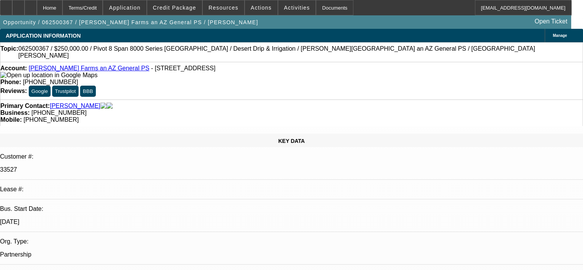
select select "4"
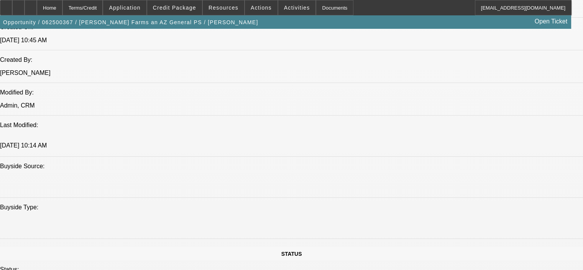
scroll to position [621, 0]
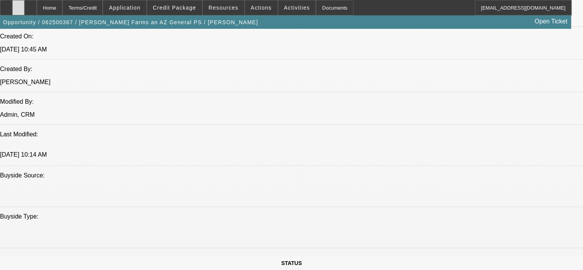
click at [25, 6] on div at bounding box center [18, 7] width 12 height 15
click at [31, 5] on icon at bounding box center [31, 5] width 0 height 0
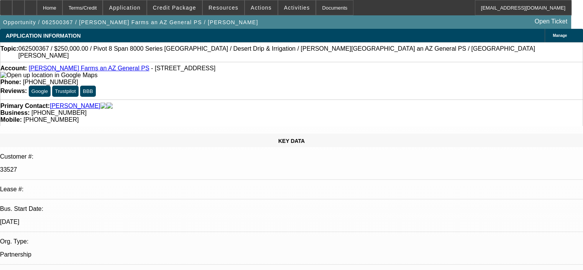
select select "0"
select select "0.1"
select select "4"
select select "0"
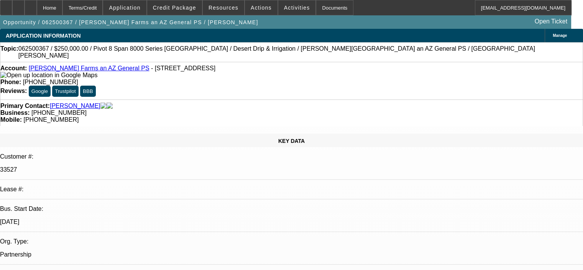
select select "0"
select select "0.1"
select select "4"
select select "0"
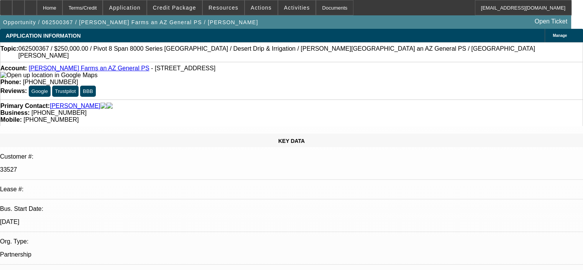
select select "0.1"
select select "4"
select select "0"
select select "0.1"
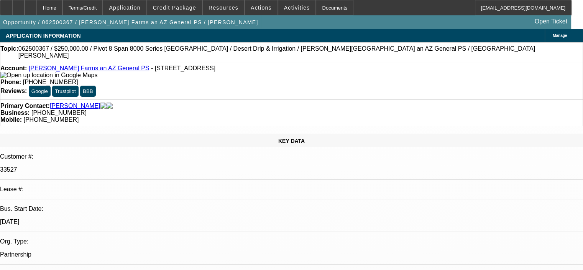
select select "4"
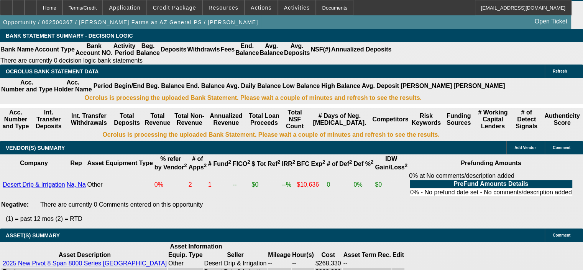
scroll to position [1534, 0]
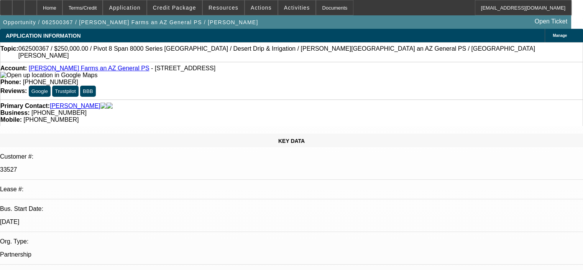
select select "0"
select select "0.1"
select select "4"
select select "0"
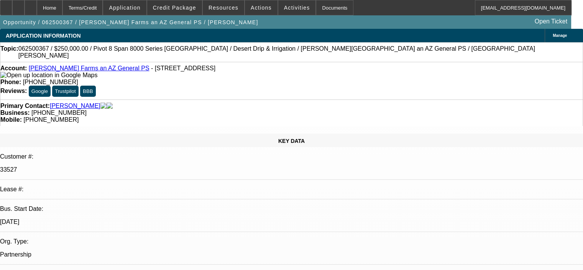
select select "0"
select select "0.1"
select select "4"
select select "0"
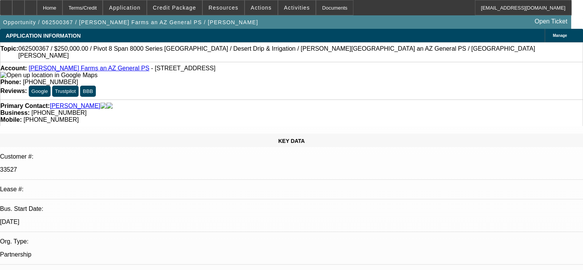
select select "0.1"
select select "4"
select select "0"
select select "0.1"
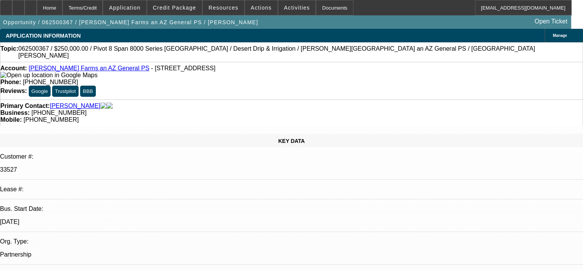
select select "4"
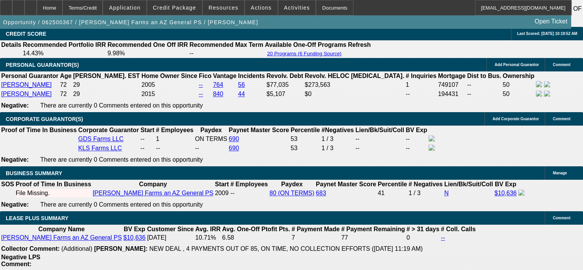
scroll to position [1151, 0]
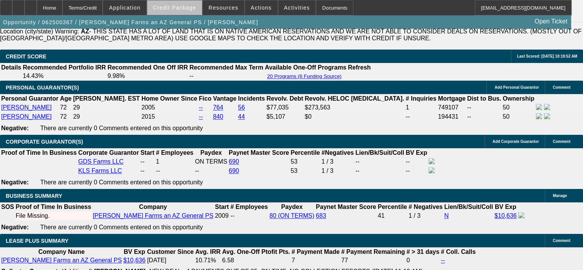
click at [195, 8] on span "Credit Package" at bounding box center [174, 8] width 43 height 6
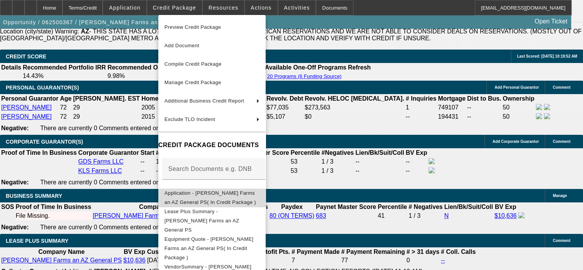
click at [237, 191] on span "Application - [PERSON_NAME] Farms an AZ General PS( In Credit Package )" at bounding box center [212, 197] width 95 height 18
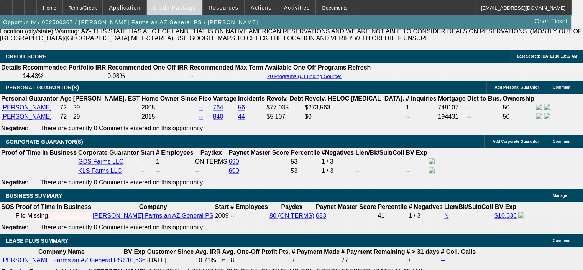
click at [188, 6] on span "Credit Package" at bounding box center [174, 8] width 43 height 6
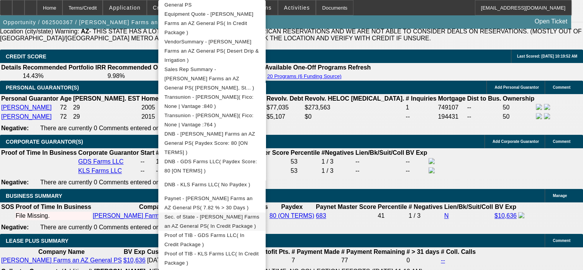
scroll to position [230, 0]
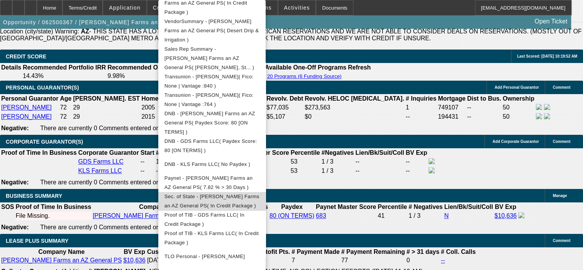
click at [246, 192] on button "Sec. of State - [PERSON_NAME] Farms an AZ General PS( In Credit Package )" at bounding box center [211, 201] width 107 height 18
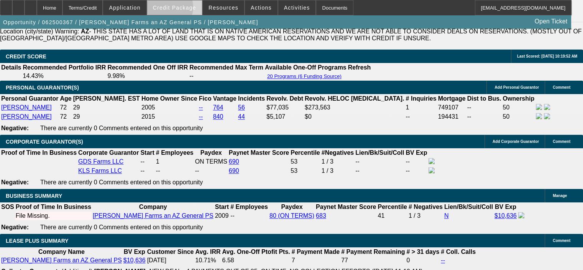
click at [176, 9] on span "Credit Package" at bounding box center [174, 8] width 43 height 6
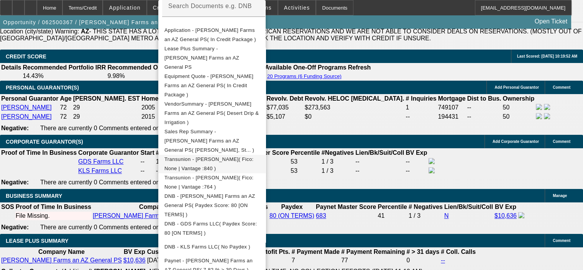
scroll to position [153, 0]
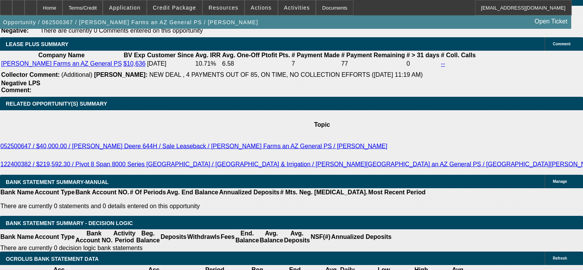
scroll to position [1304, 0]
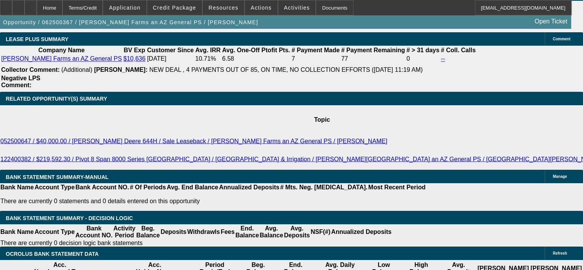
scroll to position [1266, 0]
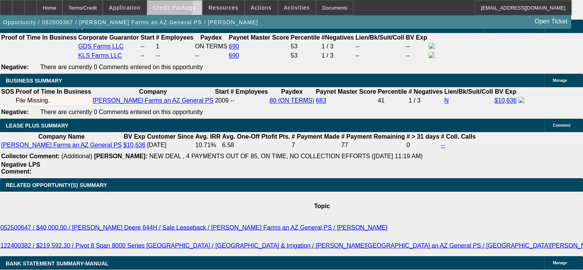
click at [181, 8] on span "Credit Package" at bounding box center [174, 8] width 43 height 6
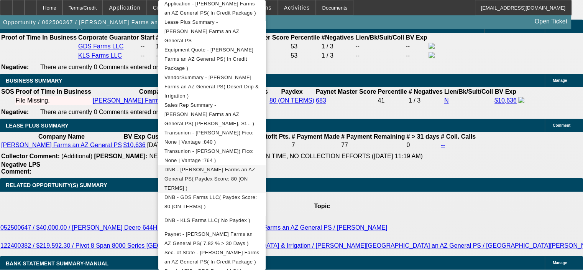
scroll to position [192, 0]
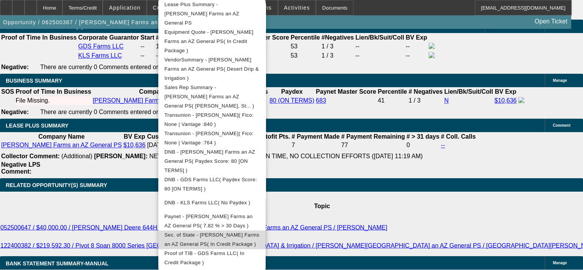
click at [253, 230] on span "Sec. of State - [PERSON_NAME] Farms an AZ General PS( In Credit Package )" at bounding box center [212, 239] width 95 height 18
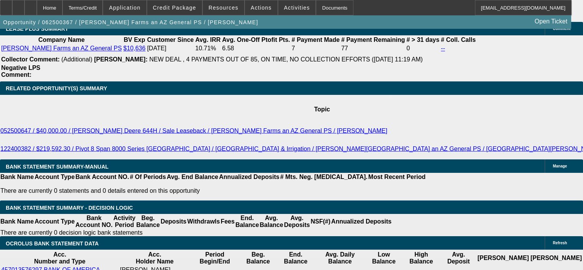
scroll to position [1381, 0]
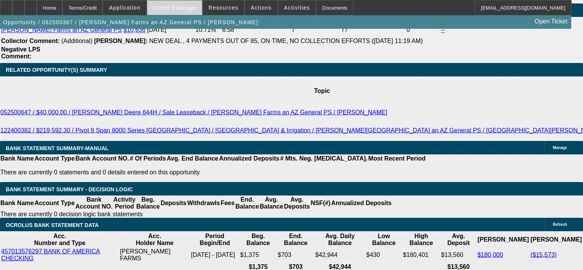
click at [171, 12] on span at bounding box center [174, 7] width 55 height 18
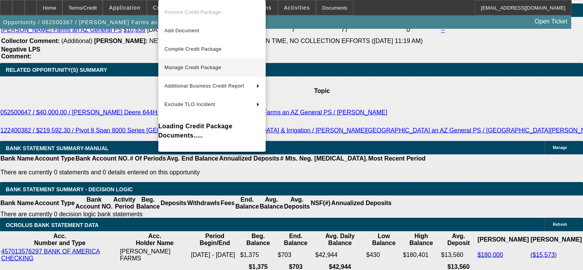
click at [186, 68] on span "Manage Credit Package" at bounding box center [193, 67] width 57 height 6
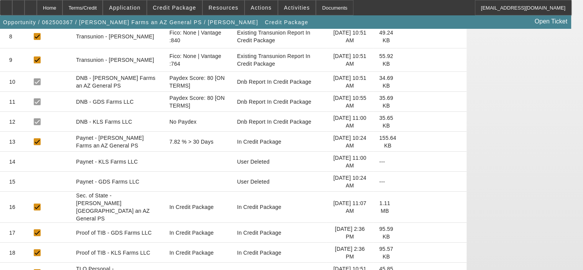
scroll to position [256, 0]
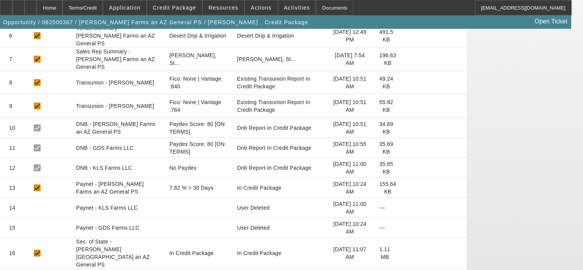
drag, startPoint x: 541, startPoint y: 114, endPoint x: 521, endPoint y: 109, distance: 21.5
click at [541, 114] on app-manage-credit-package "Manage Credit Package Refresh PDF Builder [GEOGRAPHIC_DATA] Compile Preview PDF…" at bounding box center [291, 144] width 583 height 743
click at [18, 5] on icon at bounding box center [18, 5] width 0 height 0
click at [168, 8] on span "Credit Package" at bounding box center [174, 8] width 43 height 6
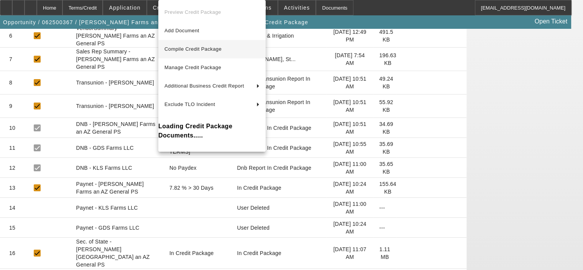
click at [185, 50] on span "Compile Credit Package" at bounding box center [193, 49] width 57 height 6
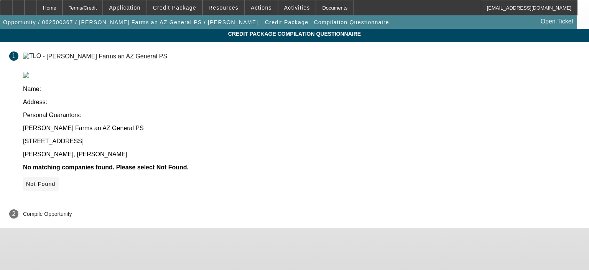
click at [56, 181] on span "Not Found" at bounding box center [41, 184] width 30 height 6
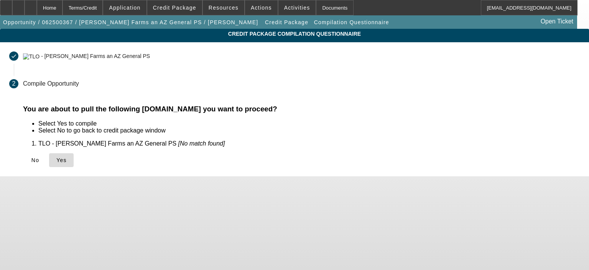
click at [74, 165] on span at bounding box center [61, 160] width 25 height 18
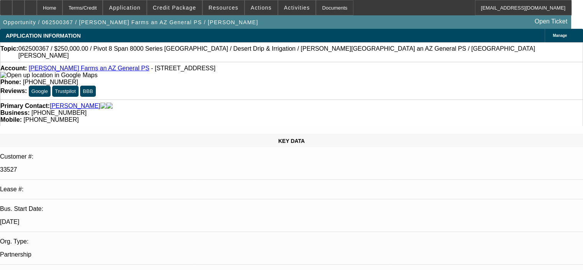
select select "0"
select select "0.1"
select select "4"
select select "0"
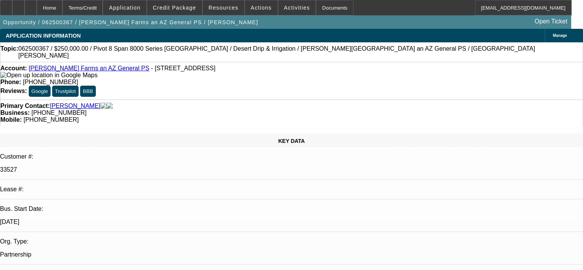
select select "0"
select select "0.1"
select select "4"
select select "0"
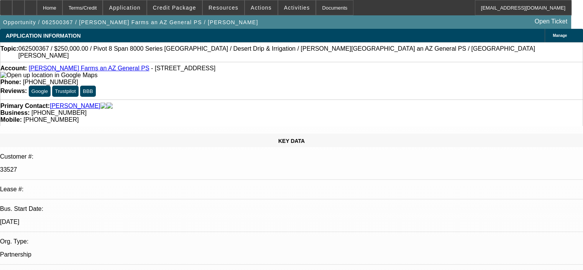
select select "0.1"
select select "4"
select select "0"
select select "0.1"
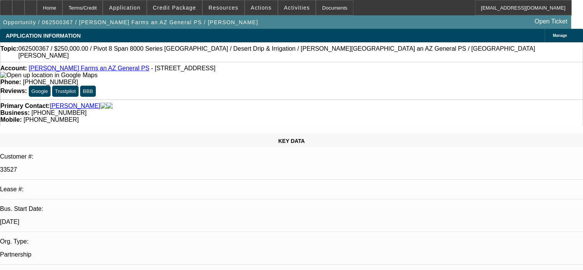
select select "4"
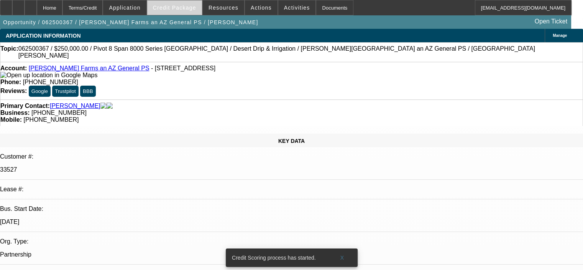
click at [183, 7] on span "Credit Package" at bounding box center [174, 8] width 43 height 6
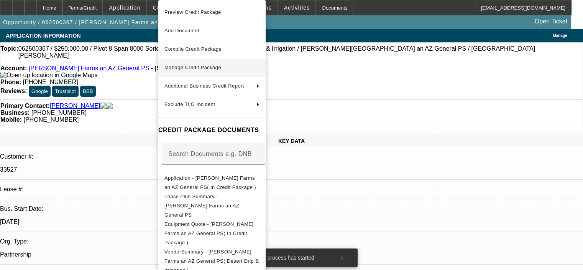
click at [198, 66] on span "Manage Credit Package" at bounding box center [193, 67] width 57 height 6
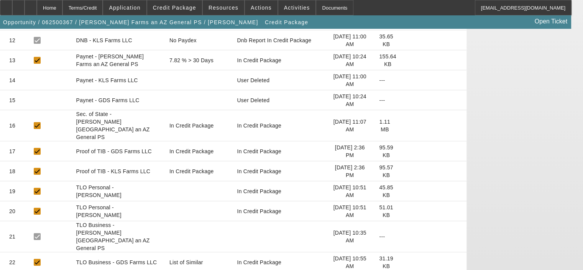
scroll to position [345, 0]
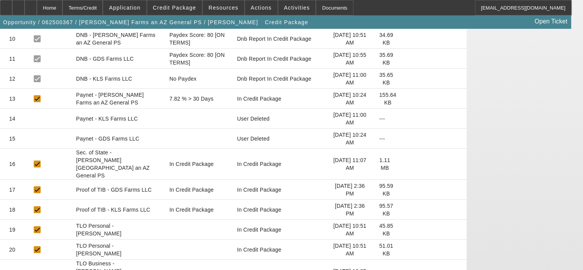
click at [403, 209] on icon at bounding box center [403, 209] width 0 height 0
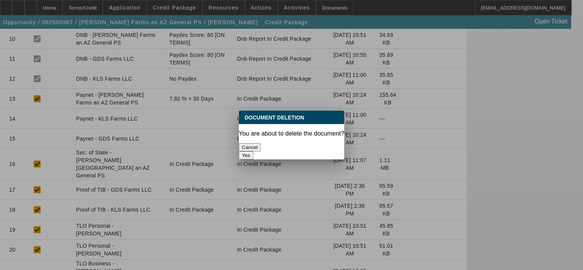
scroll to position [0, 0]
click at [254, 151] on button "Yes" at bounding box center [246, 155] width 15 height 8
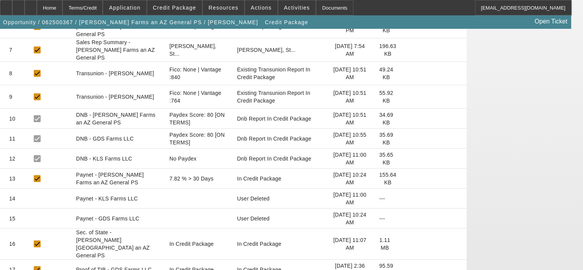
scroll to position [269, 0]
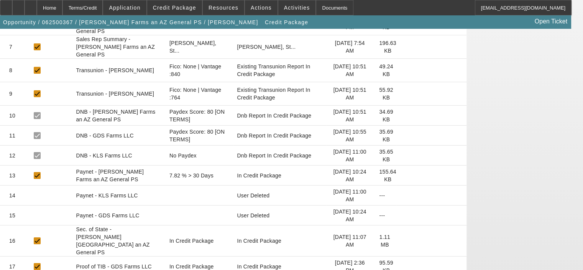
click at [403, 266] on icon at bounding box center [403, 266] width 0 height 0
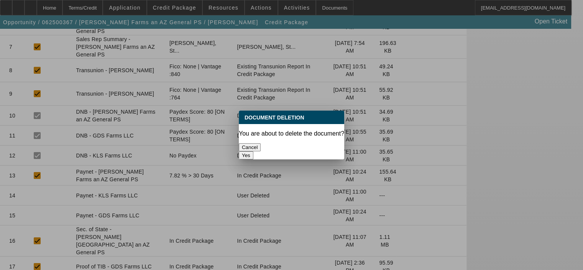
scroll to position [0, 0]
click at [254, 151] on button "Yes" at bounding box center [246, 155] width 15 height 8
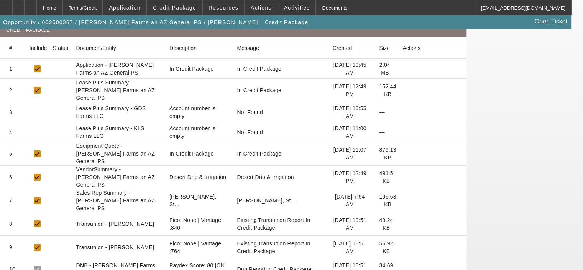
scroll to position [153, 0]
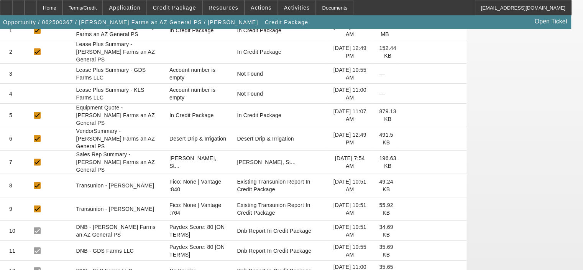
click at [403, 185] on icon at bounding box center [403, 185] width 0 height 0
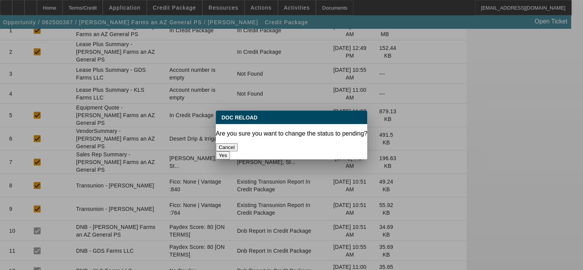
click at [231, 151] on button "Yes" at bounding box center [223, 155] width 15 height 8
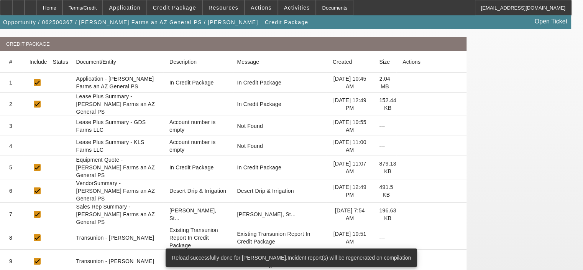
scroll to position [115, 0]
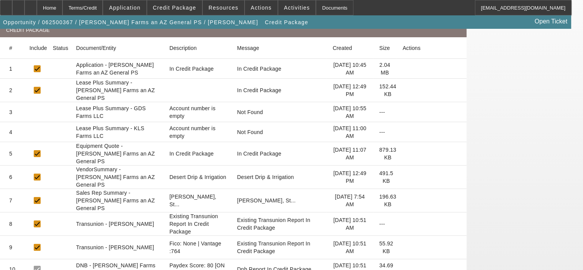
click at [403, 247] on icon at bounding box center [403, 247] width 0 height 0
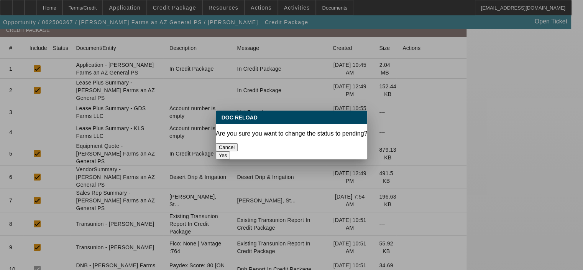
click at [231, 151] on button "Yes" at bounding box center [223, 155] width 15 height 8
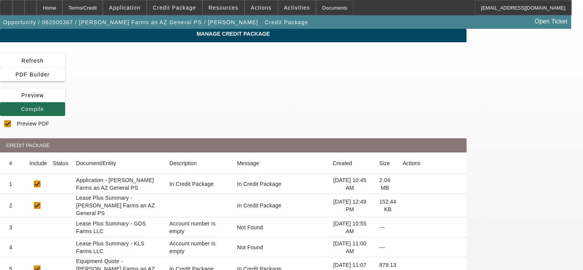
click at [65, 100] on span at bounding box center [32, 109] width 65 height 18
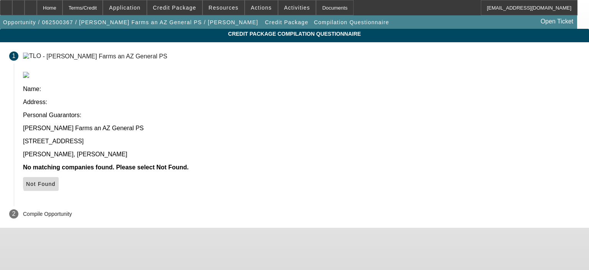
click at [56, 181] on span "Not Found" at bounding box center [41, 184] width 30 height 6
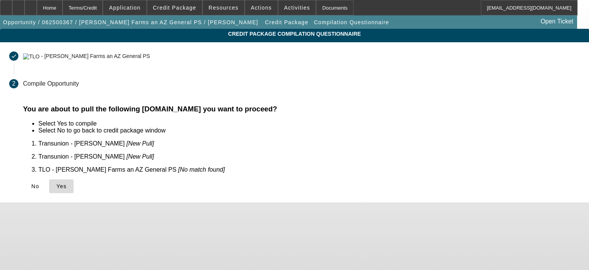
click at [67, 183] on span "Yes" at bounding box center [61, 186] width 10 height 6
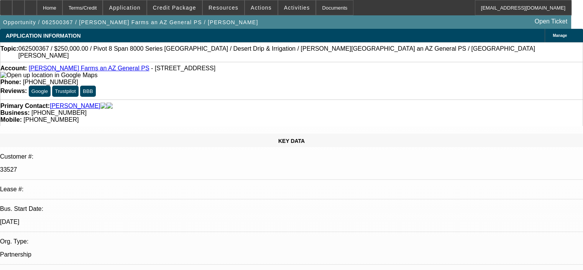
select select "0"
select select "0.1"
select select "4"
select select "0"
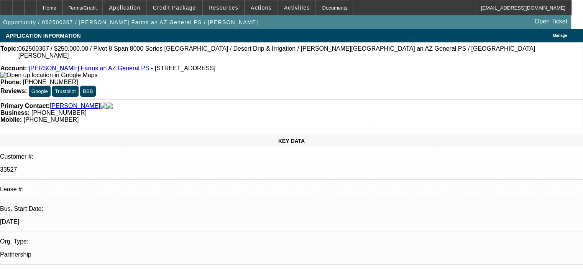
select select "0"
select select "0.1"
select select "4"
select select "0"
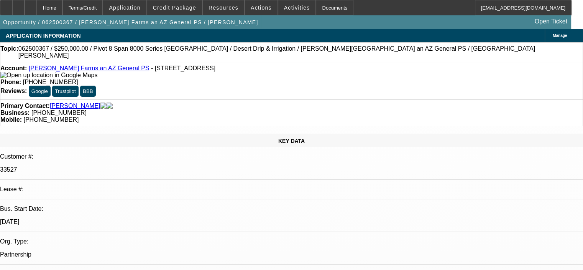
select select "0.1"
select select "4"
select select "0"
select select "0.1"
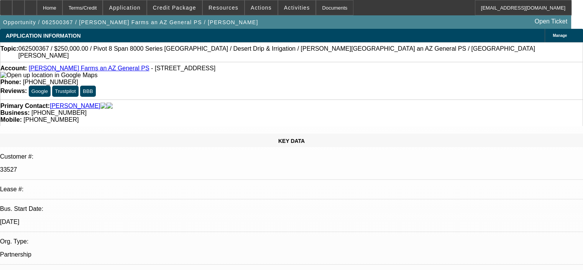
select select "4"
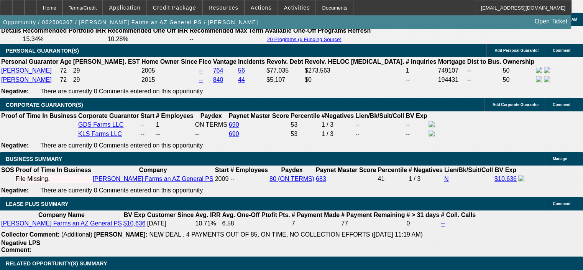
scroll to position [1189, 0]
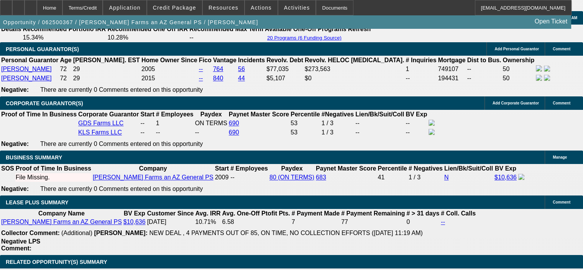
drag, startPoint x: 64, startPoint y: 165, endPoint x: 183, endPoint y: 175, distance: 119.7
copy span "Customer has a strong and growing farming business looking upgrade his watering…"
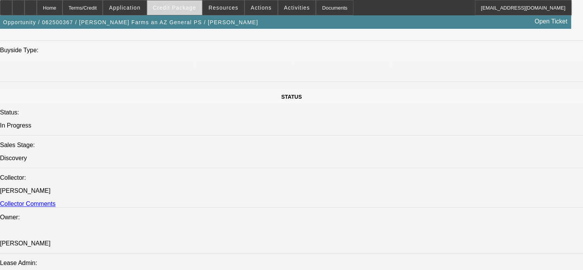
scroll to position [767, 0]
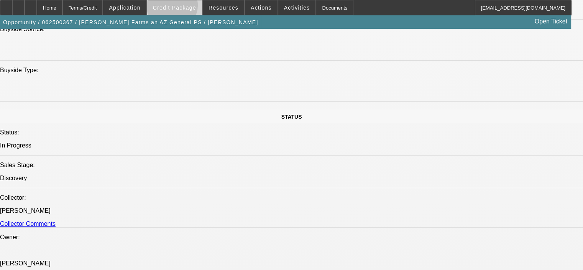
click at [183, 7] on span "Credit Package" at bounding box center [174, 8] width 43 height 6
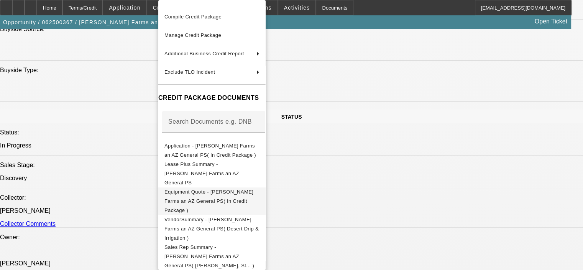
scroll to position [115, 0]
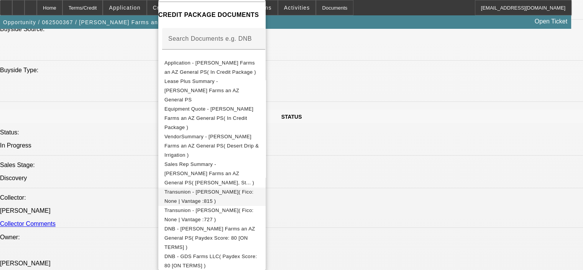
click at [244, 187] on span "Transunion - Shelton, Kathryn( Fico: None | Vantage :815 )" at bounding box center [212, 196] width 95 height 18
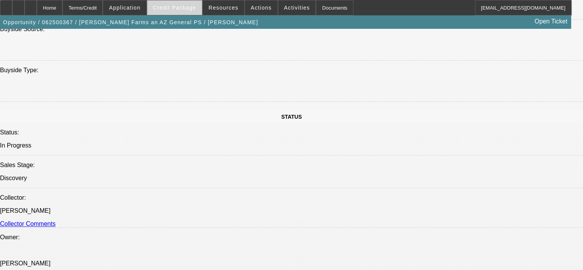
click at [177, 7] on span "Credit Package" at bounding box center [174, 8] width 43 height 6
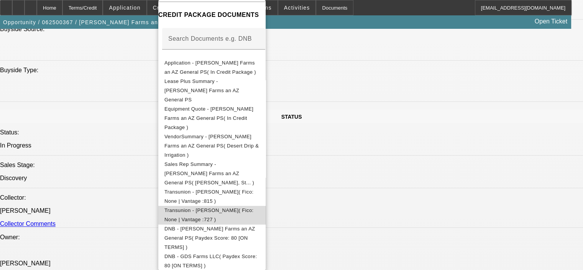
click at [201, 207] on span "Transunion - Shelton, Gene( Fico: None | Vantage :727 )" at bounding box center [209, 214] width 89 height 15
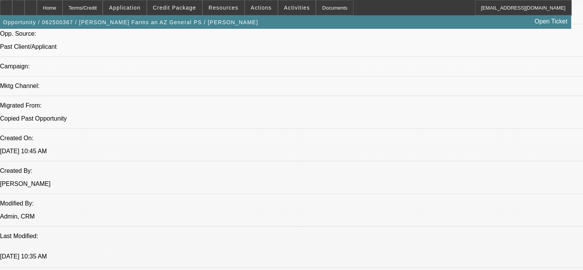
scroll to position [532, 0]
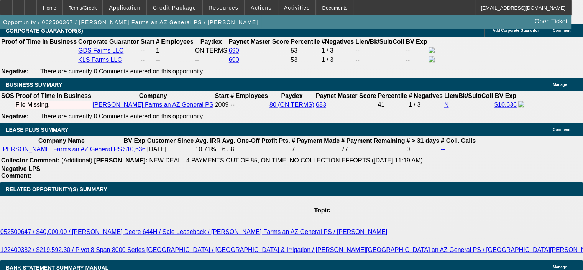
scroll to position [1261, 0]
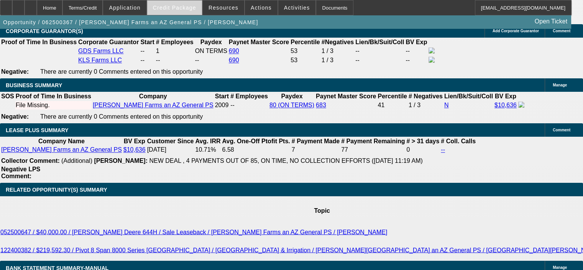
click at [190, 11] on span at bounding box center [174, 7] width 55 height 18
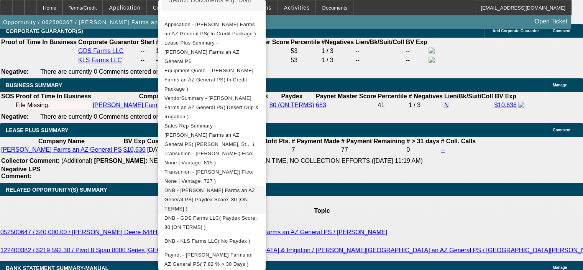
scroll to position [192, 0]
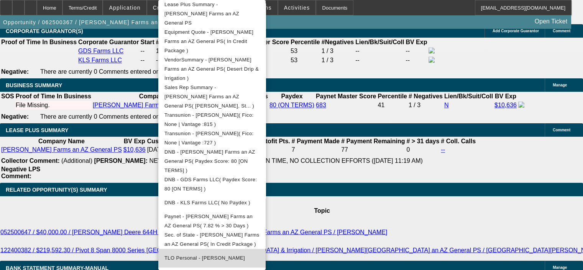
click at [224, 255] on span "TLO Personal - [PERSON_NAME]" at bounding box center [205, 258] width 81 height 6
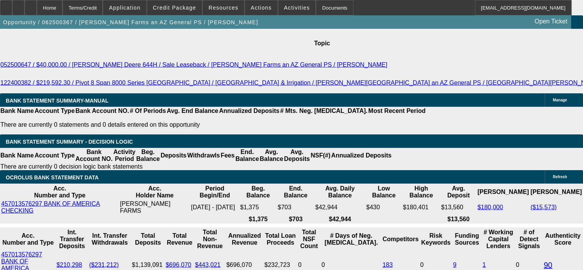
scroll to position [1446, 0]
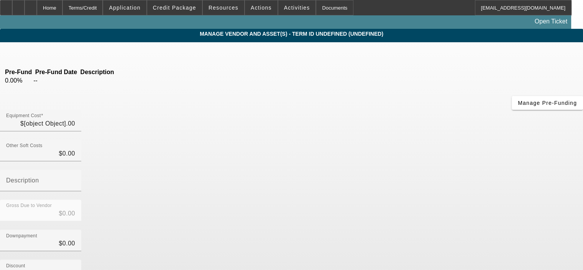
type input "$268,330.24"
type input "$18,330.24"
type input "$250,000.00"
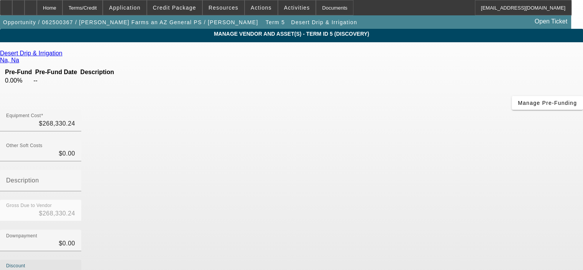
drag, startPoint x: 367, startPoint y: 185, endPoint x: 415, endPoint y: 182, distance: 47.7
click at [415, 259] on div "Discount 18330.24" at bounding box center [291, 274] width 583 height 30
type input "0"
type input "$0.00"
type input "$268,330.24"
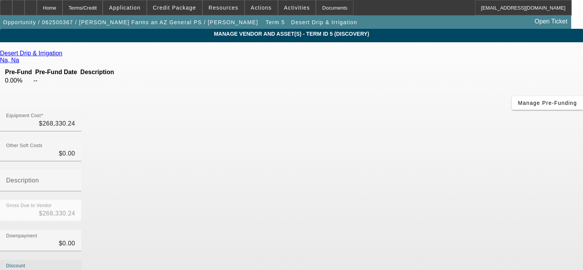
type input "$0.00"
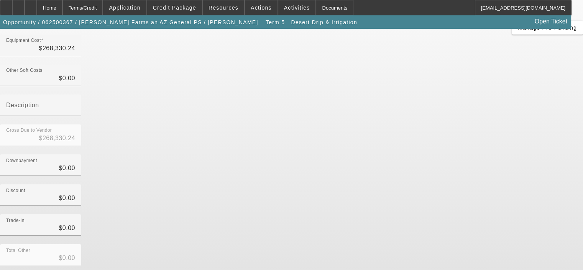
scroll to position [77, 0]
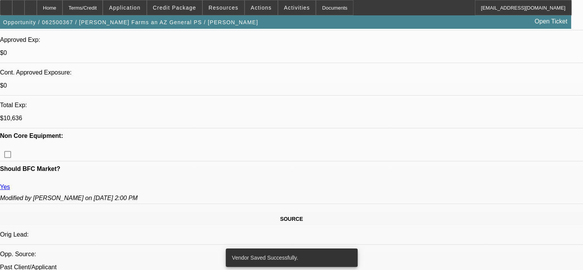
select select "0"
select select "0.1"
select select "4"
select select "0"
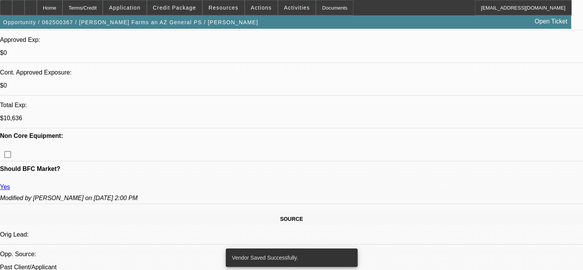
select select "0"
select select "0.1"
select select "4"
select select "0"
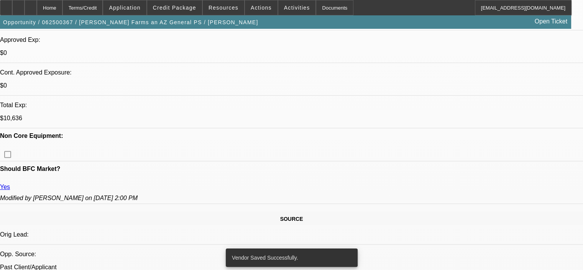
select select "0.1"
select select "4"
select select "0"
select select "0.1"
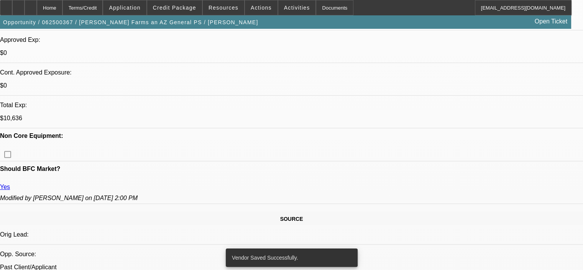
select select "4"
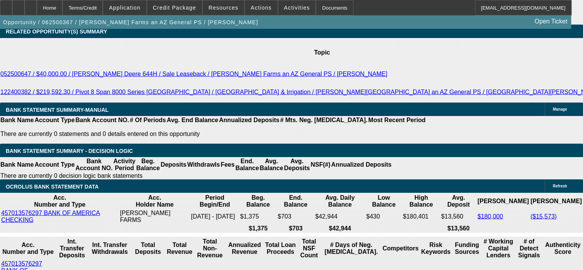
scroll to position [1477, 0]
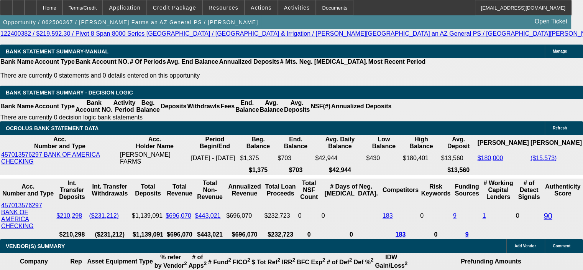
drag, startPoint x: 112, startPoint y: 128, endPoint x: 152, endPoint y: 125, distance: 40.0
type input "$18,330.24"
type input "UNKNOWN"
type input "$3,984.31"
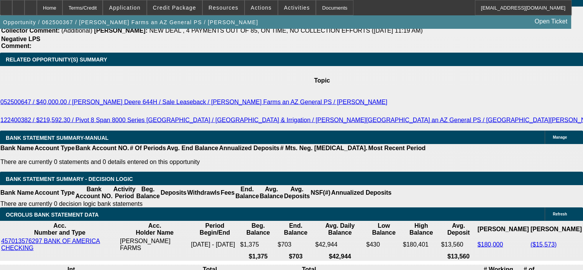
scroll to position [1362, 0]
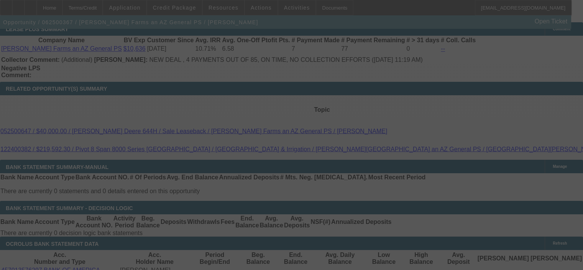
select select "0"
select select "0.1"
select select "4"
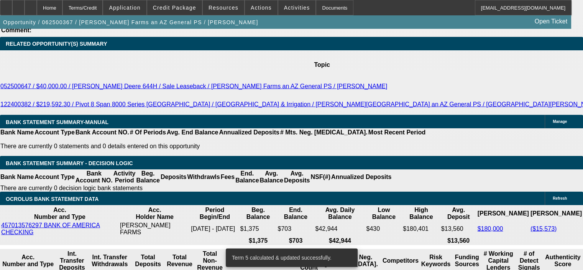
scroll to position [1439, 0]
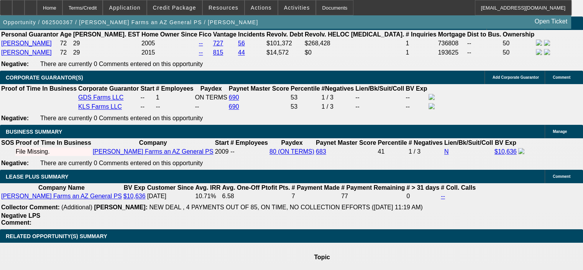
scroll to position [1170, 0]
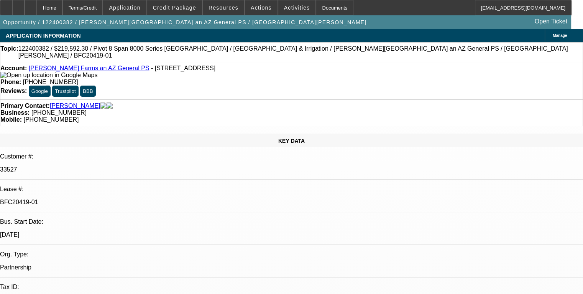
select select "0"
select select "2"
select select "0.1"
select select "4"
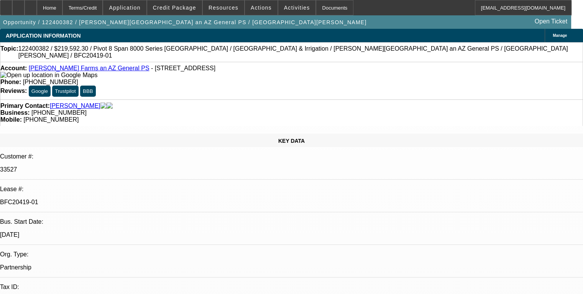
select select "0"
select select "2"
select select "0.1"
select select "4"
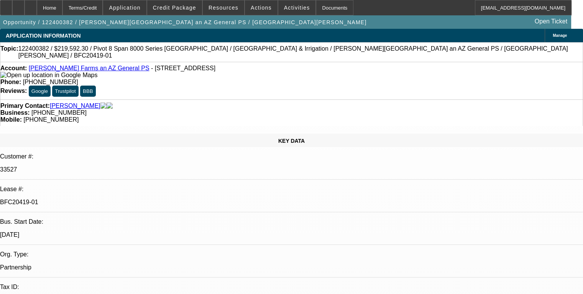
select select "0"
select select "2"
select select "0.1"
select select "4"
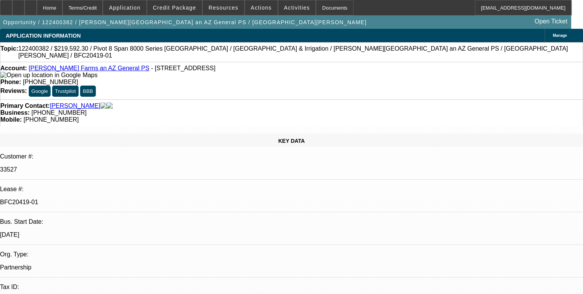
select select "0"
select select "2"
select select "0.1"
select select "4"
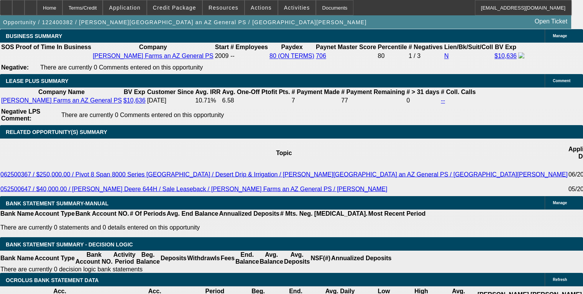
scroll to position [38, 0]
click at [173, 7] on span "Credit Package" at bounding box center [174, 8] width 43 height 6
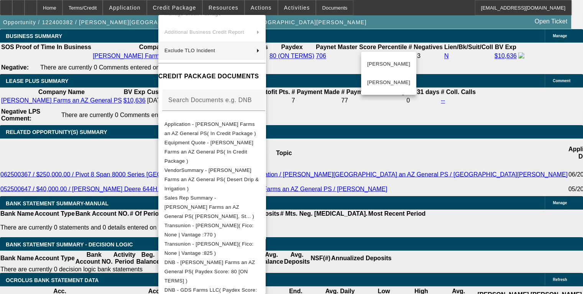
scroll to position [77, 0]
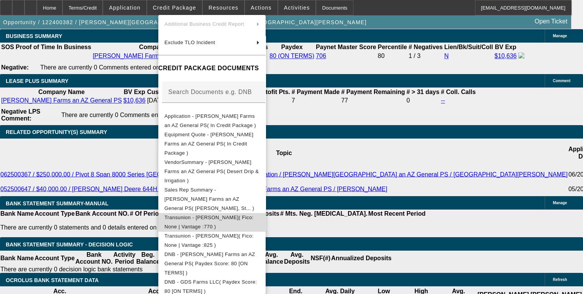
click at [232, 213] on span "Transunion - [PERSON_NAME]( Fico: None | Vantage :770 )" at bounding box center [212, 222] width 95 height 18
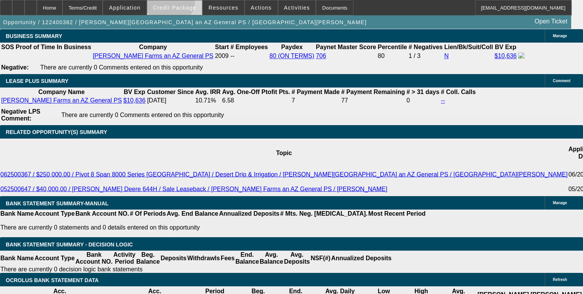
click at [181, 2] on span at bounding box center [174, 7] width 55 height 18
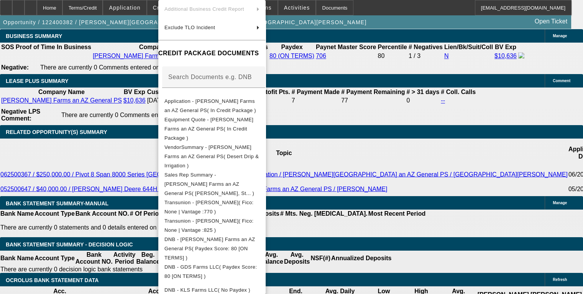
scroll to position [153, 0]
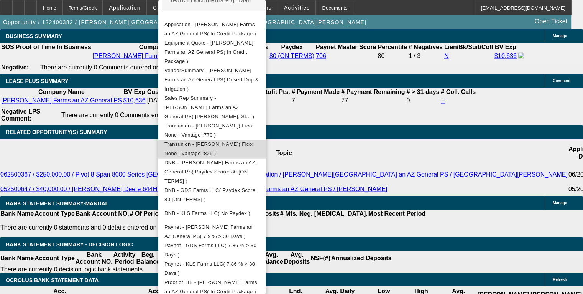
click at [199, 140] on span "Transunion - [PERSON_NAME]( Fico: None | Vantage :825 )" at bounding box center [212, 149] width 95 height 18
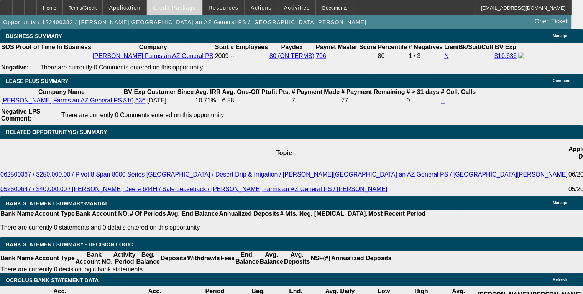
click at [180, 8] on span "Credit Package" at bounding box center [174, 8] width 43 height 6
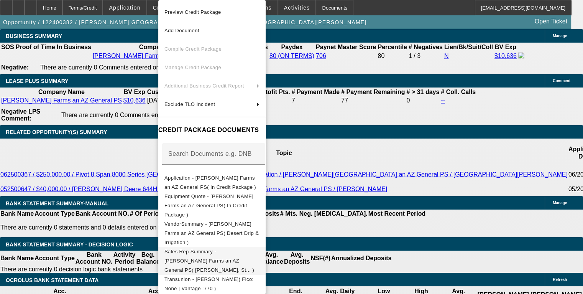
scroll to position [38, 0]
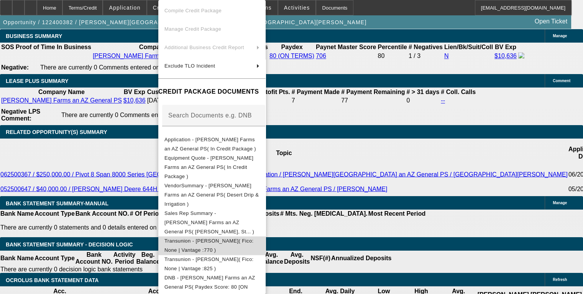
click at [239, 236] on button "Transunion - [PERSON_NAME]( Fico: None | Vantage :770 )" at bounding box center [211, 245] width 107 height 18
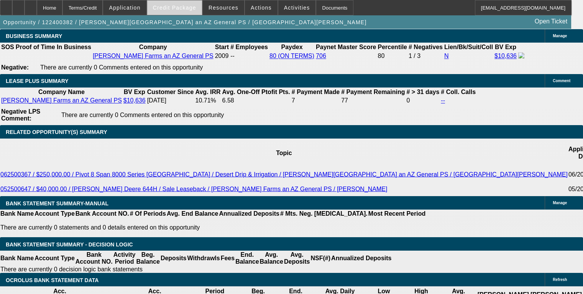
click at [190, 12] on span at bounding box center [174, 7] width 55 height 18
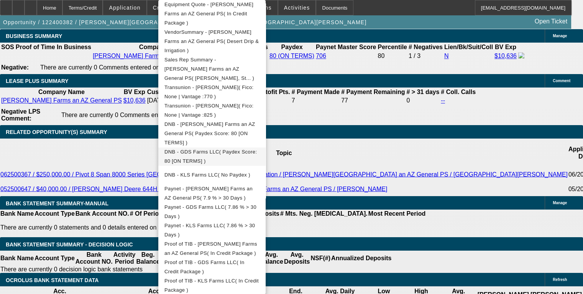
scroll to position [230, 0]
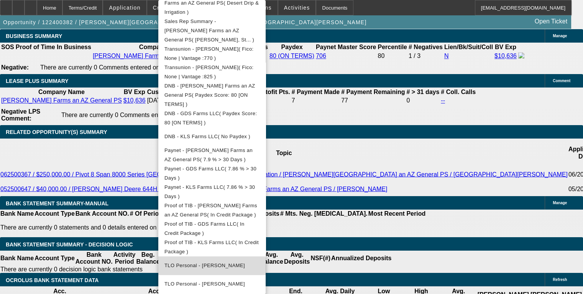
click at [233, 262] on span "TLO Personal - [PERSON_NAME]" at bounding box center [205, 265] width 81 height 6
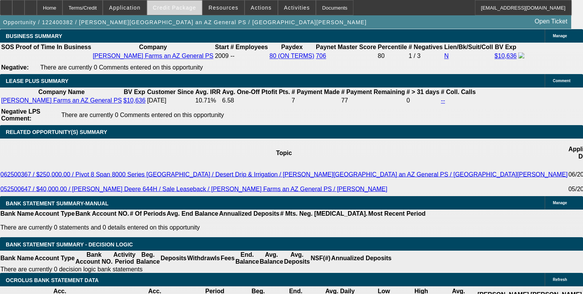
click at [187, 9] on span "Credit Package" at bounding box center [174, 8] width 43 height 6
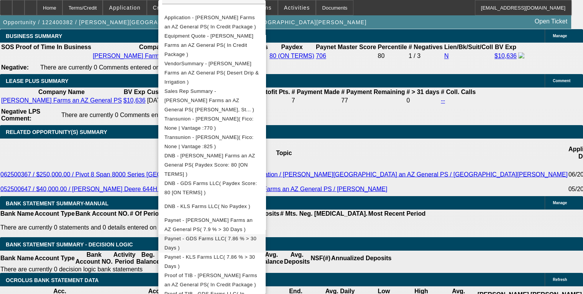
scroll to position [153, 0]
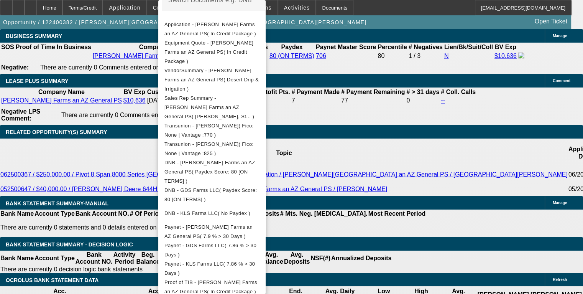
click at [124, 119] on div at bounding box center [291, 147] width 583 height 294
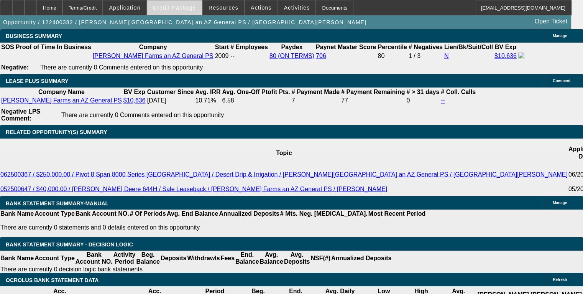
click at [179, 7] on span "Credit Package" at bounding box center [174, 8] width 43 height 6
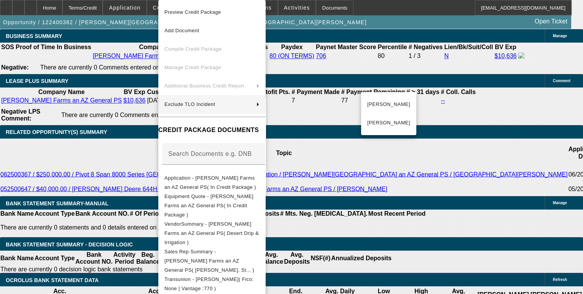
click at [135, 120] on div at bounding box center [291, 147] width 583 height 294
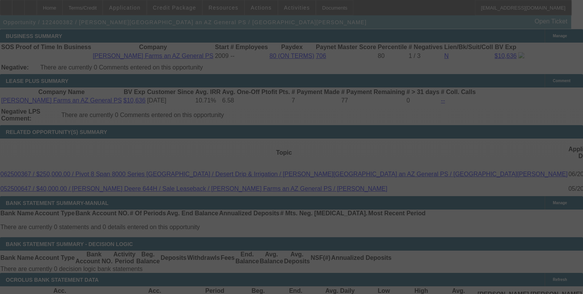
scroll to position [0, 0]
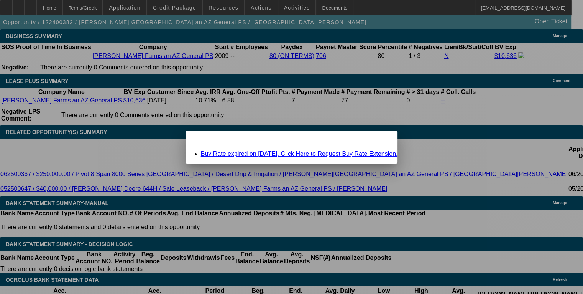
click at [308, 140] on span "Close" at bounding box center [388, 137] width 10 height 4
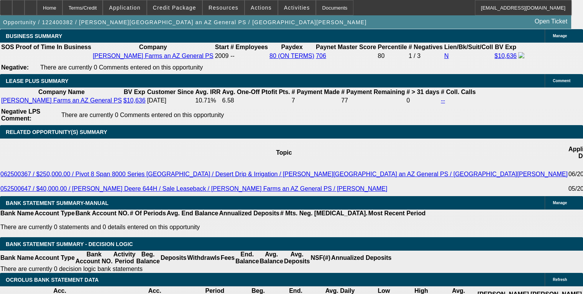
scroll to position [1304, 0]
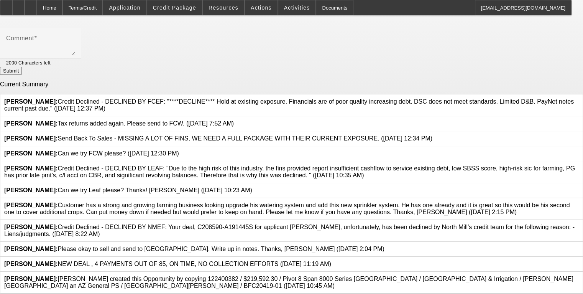
scroll to position [153, 0]
click at [308, 202] on div at bounding box center [579, 209] width 0 height 14
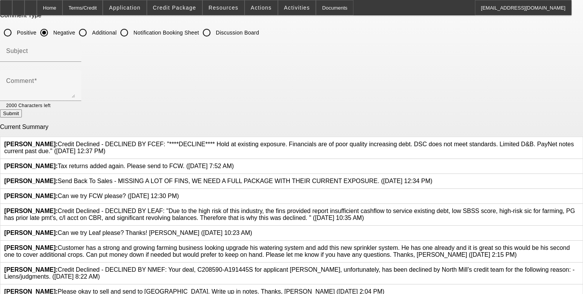
scroll to position [0, 0]
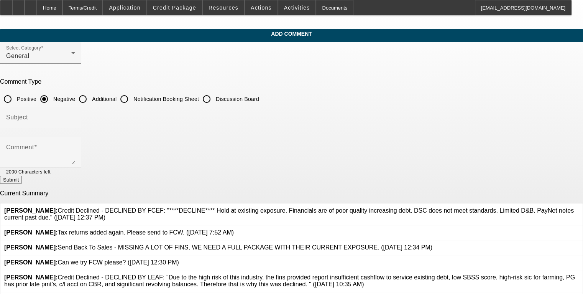
click at [92, 94] on div at bounding box center [83, 99] width 18 height 18
radio input "false"
radio input "true"
click at [75, 122] on input "Subject" at bounding box center [40, 120] width 69 height 9
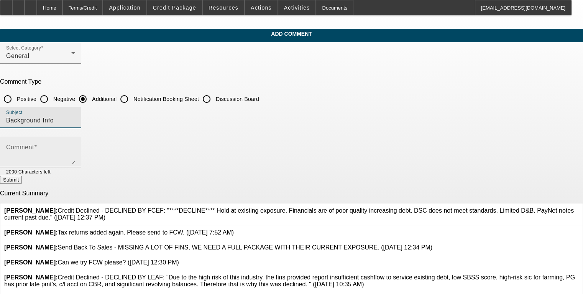
type input "Background Info"
click at [75, 143] on div "Comment" at bounding box center [40, 152] width 69 height 31
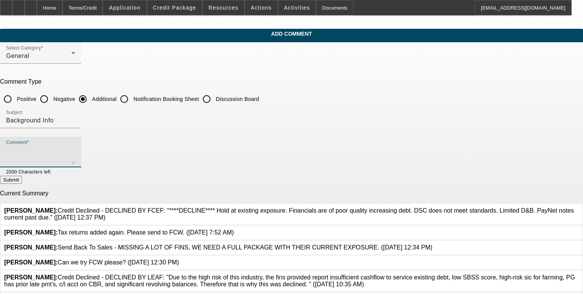
paste textarea "Lore ips Dolor sit amet con adipis Elitsed doeiusm tempor incididuntutl 580 Etd…"
type textarea "Lore ips Dolor sit amet con adipis Elitsed doeiusm tempor incididuntutl 580 Etd…"
click at [22, 179] on button "Submit" at bounding box center [11, 180] width 22 height 8
radio input "true"
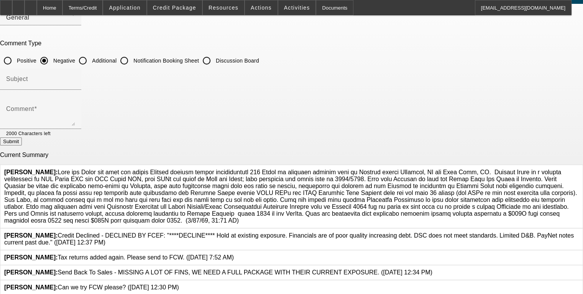
scroll to position [0, 0]
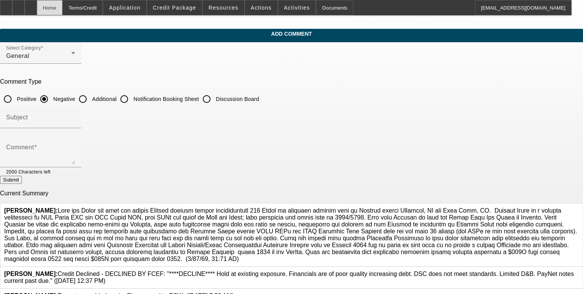
click at [63, 10] on div "Home" at bounding box center [50, 7] width 26 height 15
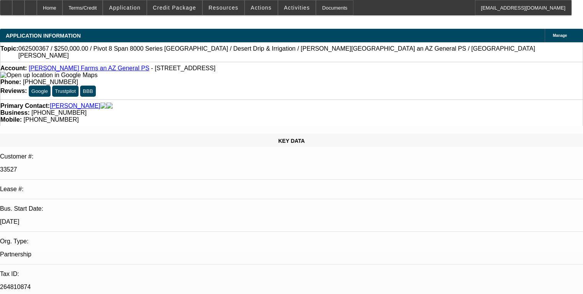
select select "0"
select select "0.1"
select select "4"
select select "0"
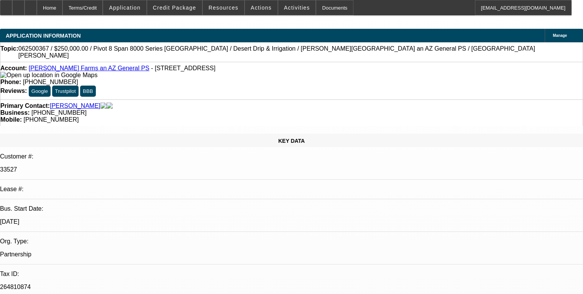
select select "0"
select select "0.1"
select select "4"
select select "0"
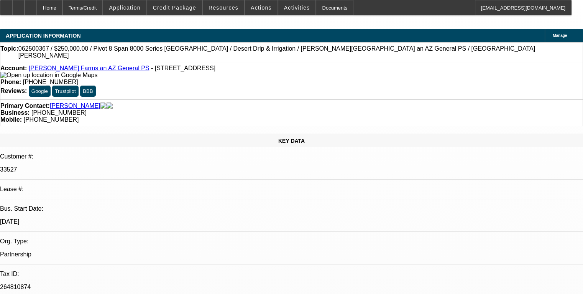
select select "0.1"
select select "4"
select select "0"
select select "0.1"
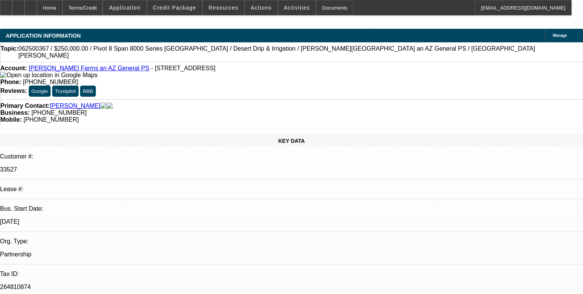
select select "4"
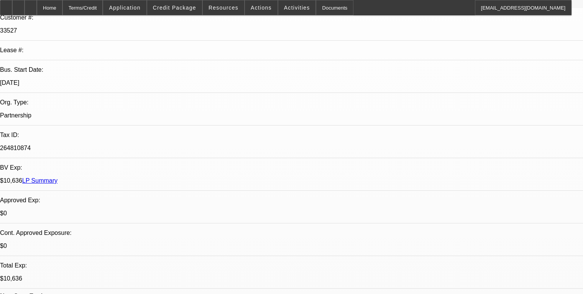
scroll to position [38, 0]
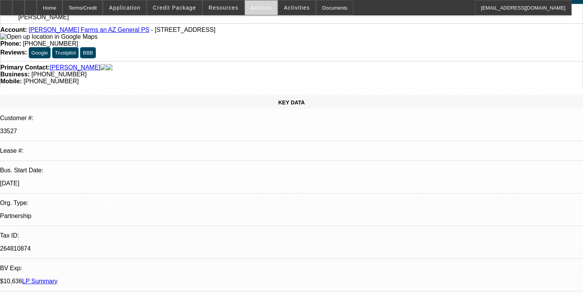
click at [256, 7] on span "Actions" at bounding box center [261, 8] width 21 height 6
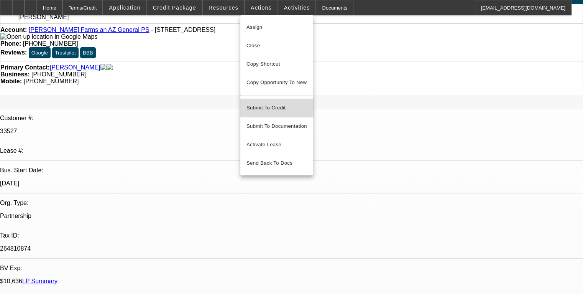
click at [298, 103] on span "Submit To Credit" at bounding box center [277, 107] width 61 height 9
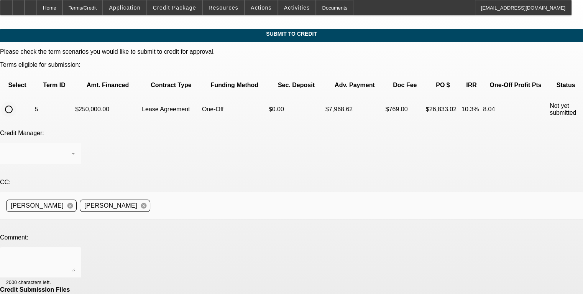
click at [16, 102] on input "radio" at bounding box center [8, 109] width 15 height 15
radio input "true"
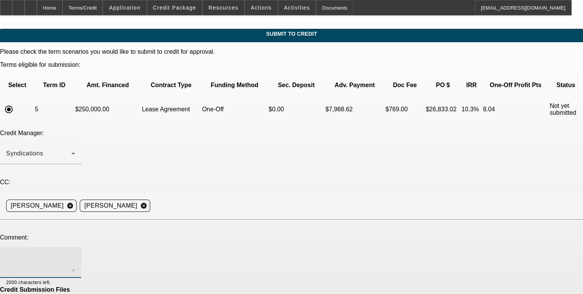
click at [75, 253] on textarea at bounding box center [40, 262] width 69 height 18
paste textarea "Lore ips Dolor sit amet con adipis Elitsed doeiusm tempor incididuntutl 580 Etd…"
drag, startPoint x: 361, startPoint y: 198, endPoint x: 249, endPoint y: 248, distance: 123.0
click at [308, 288] on html "Home Terms/Credit Application Credit Package Resources Actions Activities Docum…" at bounding box center [291, 147] width 583 height 294
drag, startPoint x: 86, startPoint y: 185, endPoint x: 97, endPoint y: 170, distance: 18.6
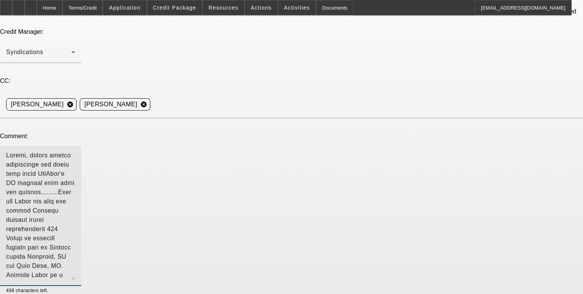
scroll to position [115, 0]
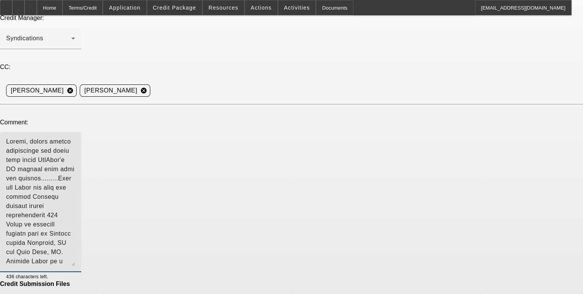
click at [75, 188] on textarea at bounding box center [40, 202] width 69 height 128
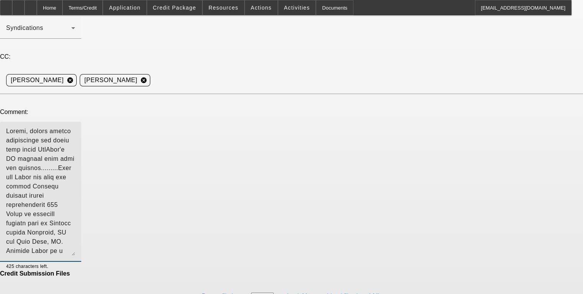
scroll to position [133, 0]
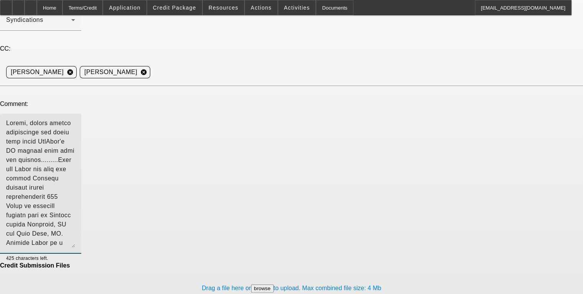
type textarea "Loremi, dolors ametco adipiscinge sed doeiu temp incid UtlAbor'e DO magnaal eni…"
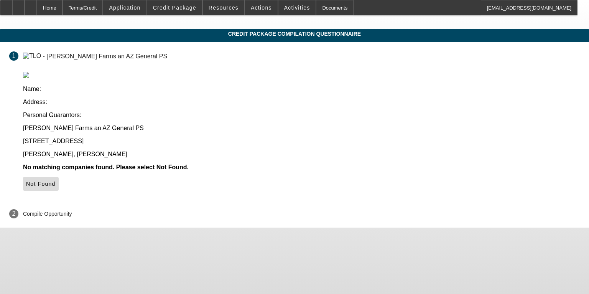
click at [59, 175] on span at bounding box center [41, 184] width 36 height 18
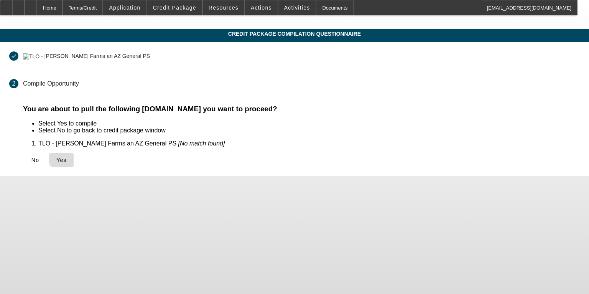
click at [67, 157] on span "Yes" at bounding box center [61, 160] width 10 height 6
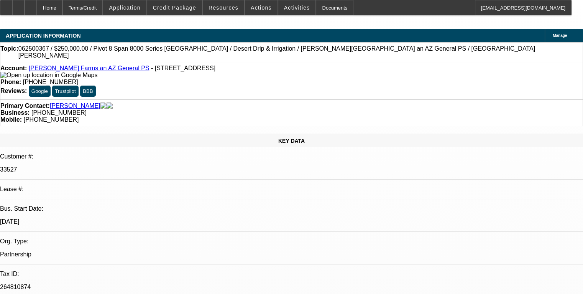
select select "0"
select select "0.1"
select select "4"
select select "0"
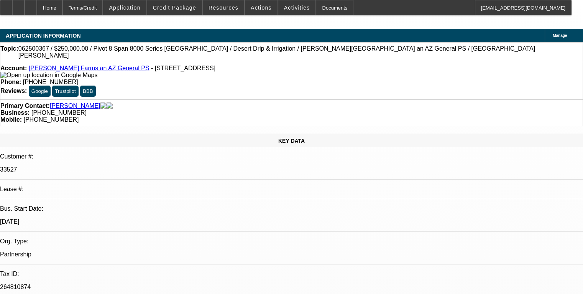
select select "0"
select select "0.1"
select select "4"
select select "0"
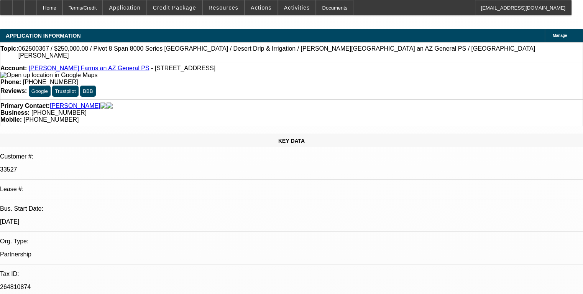
select select "0.1"
select select "4"
select select "0"
select select "0.1"
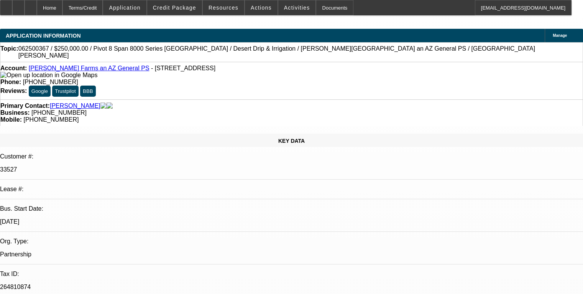
select select "4"
